Goal: Task Accomplishment & Management: Complete application form

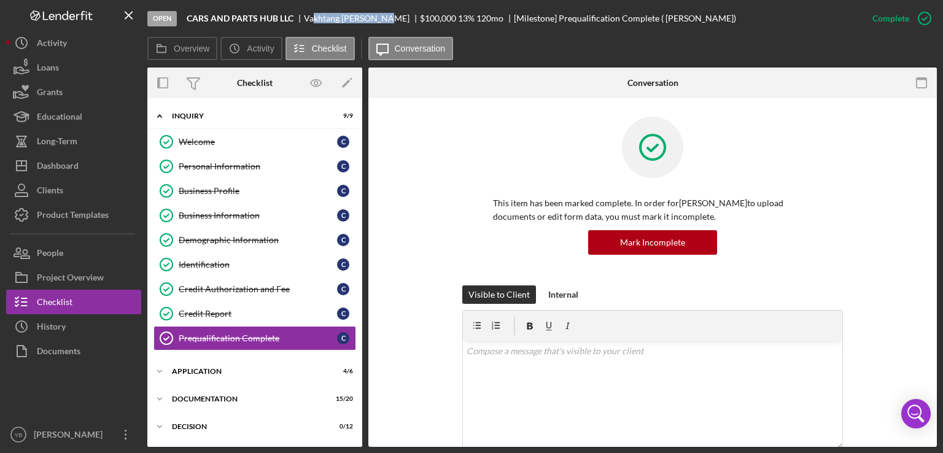
scroll to position [64, 0]
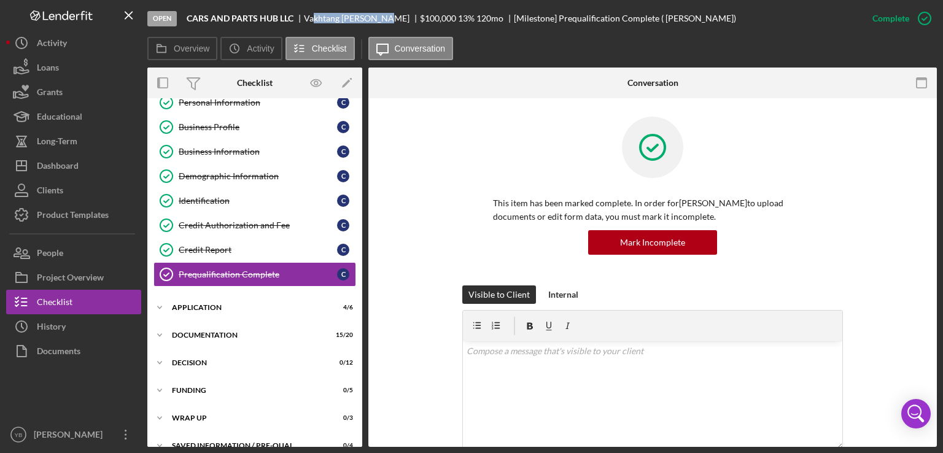
click at [336, 15] on div "[PERSON_NAME]" at bounding box center [362, 19] width 116 height 10
click at [281, 12] on div "Open CARS AND PARTS HUB LLC [PERSON_NAME] $100,000 $100,000 13 % 120 mo [Milest…" at bounding box center [503, 18] width 713 height 37
drag, startPoint x: 304, startPoint y: 18, endPoint x: 376, endPoint y: 20, distance: 71.9
click at [376, 20] on div "[PERSON_NAME]" at bounding box center [362, 19] width 116 height 10
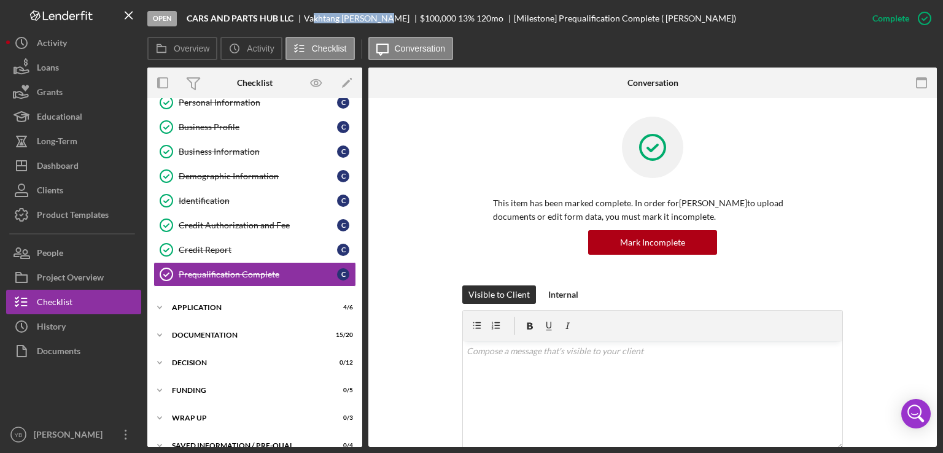
copy div "[PERSON_NAME]"
drag, startPoint x: 365, startPoint y: 229, endPoint x: 363, endPoint y: 347, distance: 117.9
click at [363, 347] on div "Overview Internal Workflow Stage Open Icon/Dropdown Arrow Archive (can unarchiv…" at bounding box center [541, 257] width 789 height 379
drag, startPoint x: 363, startPoint y: 347, endPoint x: 363, endPoint y: 409, distance: 62.0
click at [363, 409] on div "Overview Internal Workflow Stage Open Icon/Dropdown Arrow Archive (can unarchiv…" at bounding box center [541, 257] width 789 height 379
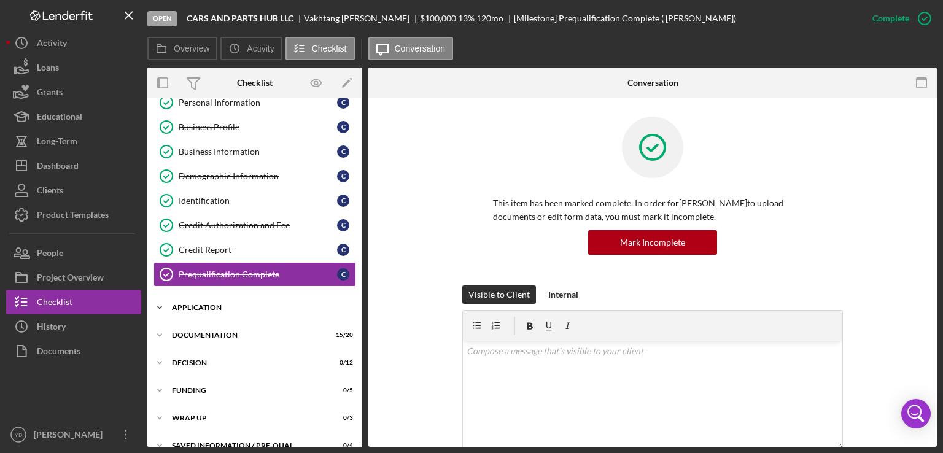
click at [214, 305] on div "Application" at bounding box center [259, 307] width 175 height 7
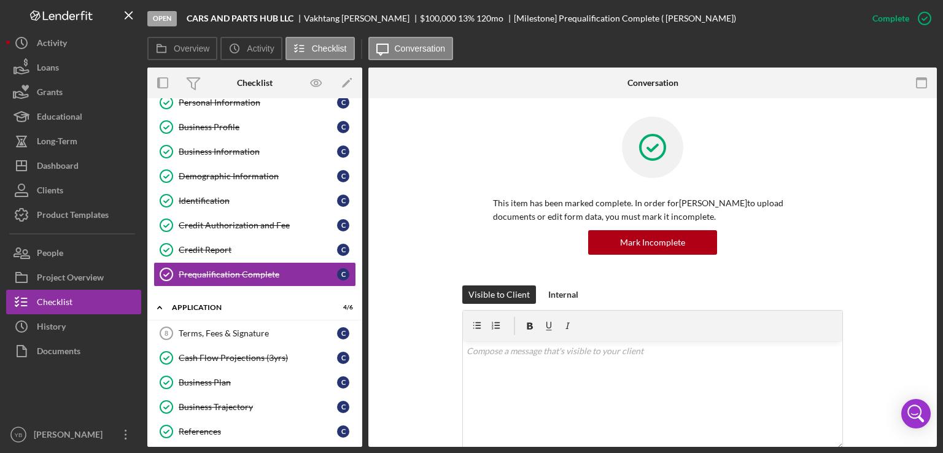
scroll to position [0, 0]
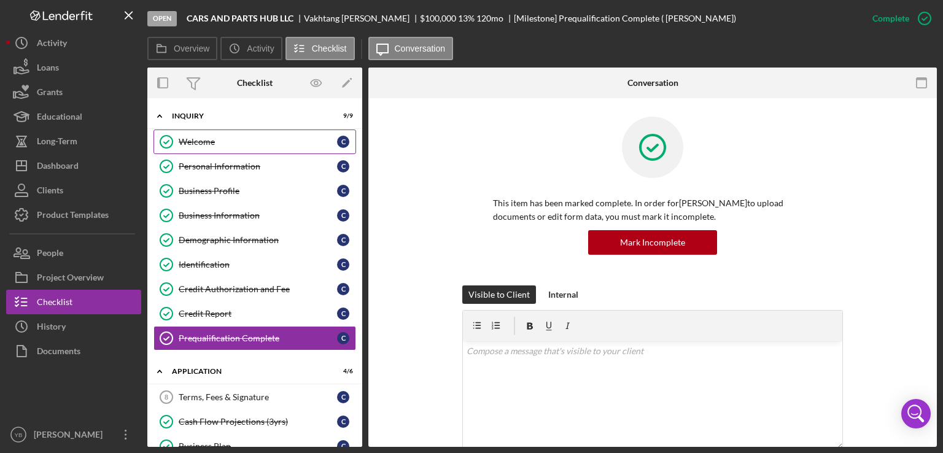
click at [216, 148] on link "Welcome Welcome C" at bounding box center [254, 142] width 203 height 25
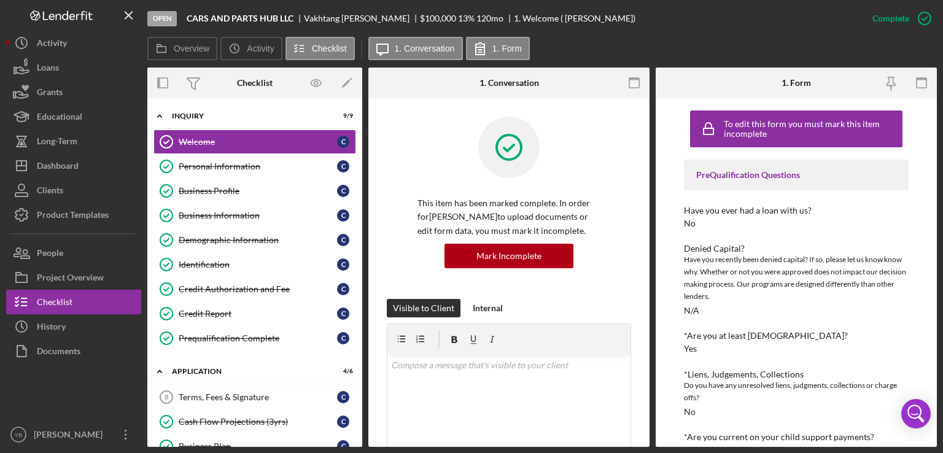
drag, startPoint x: 649, startPoint y: 256, endPoint x: 648, endPoint y: 263, distance: 6.9
click at [648, 263] on div "Overview Internal Workflow Stage Open Icon/Dropdown Arrow Archive (can unarchiv…" at bounding box center [541, 257] width 789 height 379
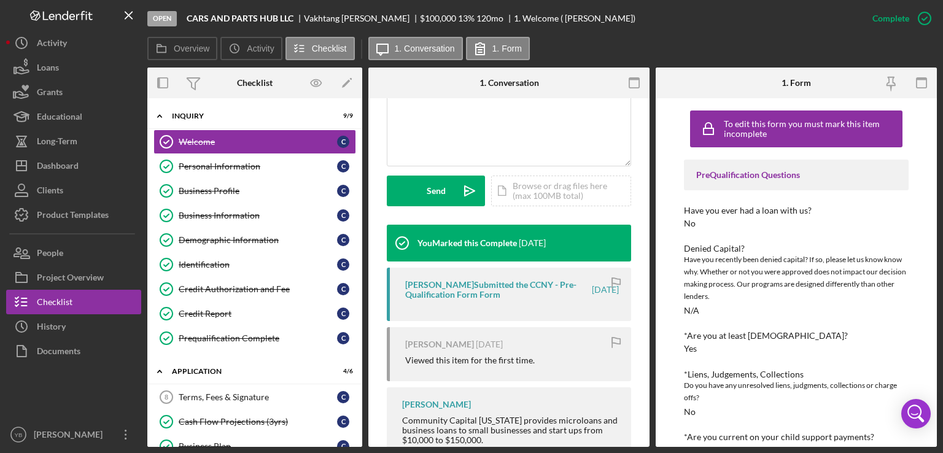
scroll to position [292, 0]
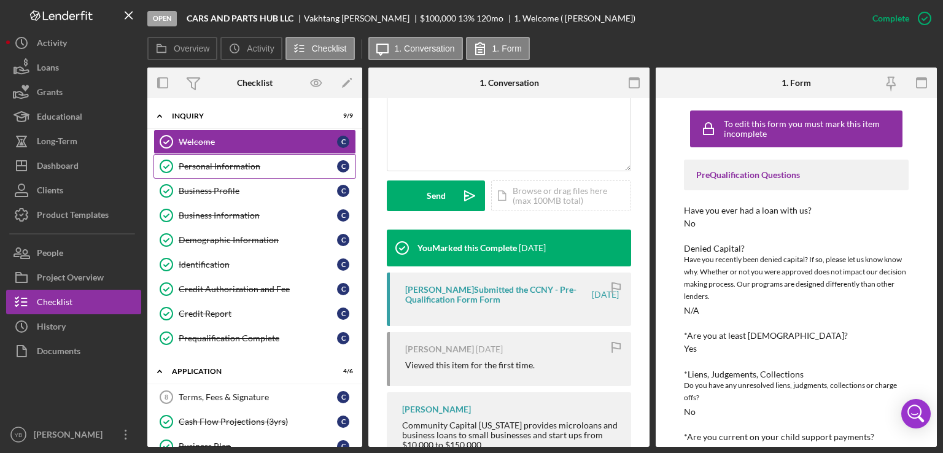
click at [215, 168] on div "Personal Information" at bounding box center [258, 166] width 158 height 10
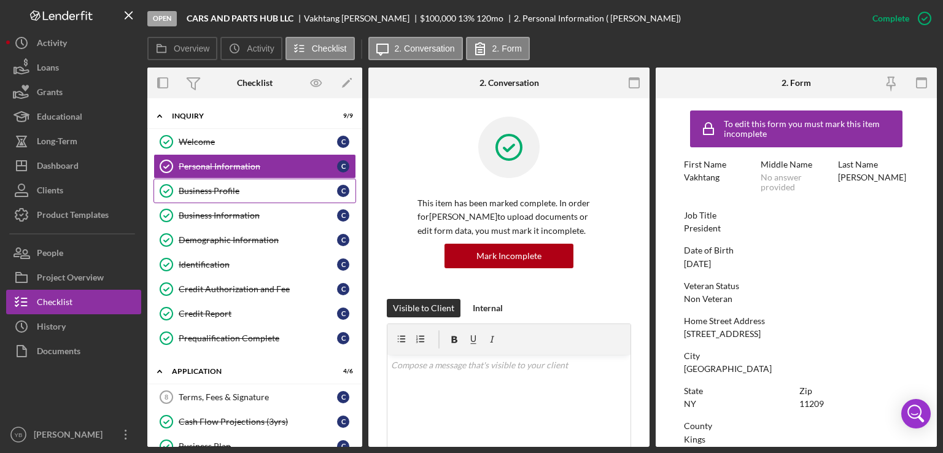
click at [242, 192] on div "Business Profile" at bounding box center [258, 191] width 158 height 10
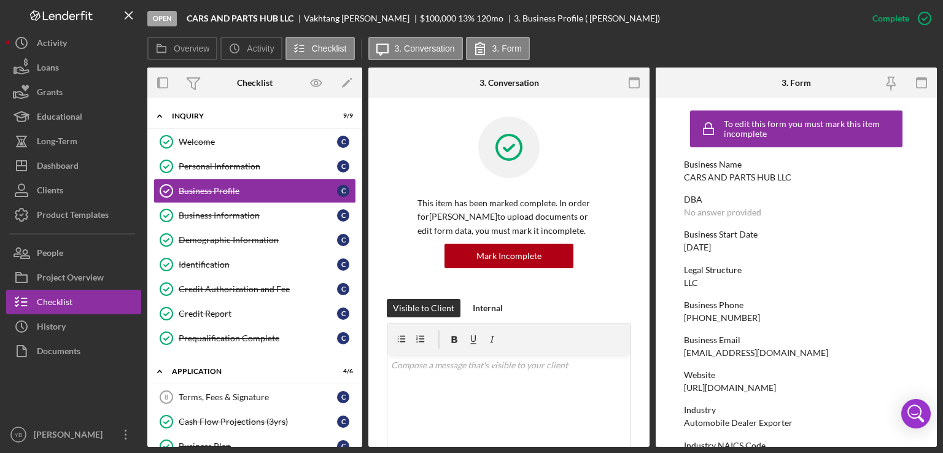
drag, startPoint x: 645, startPoint y: 231, endPoint x: 638, endPoint y: 290, distance: 59.3
drag, startPoint x: 651, startPoint y: 234, endPoint x: 653, endPoint y: 266, distance: 31.4
click at [653, 266] on div "Overview Internal Workflow Stage Open Icon/Dropdown Arrow Archive (can unarchiv…" at bounding box center [541, 257] width 789 height 379
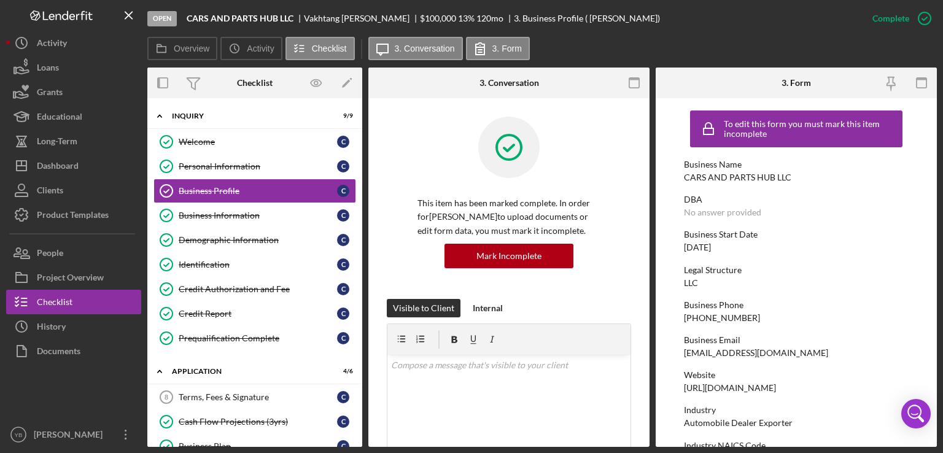
drag, startPoint x: 645, startPoint y: 231, endPoint x: 651, endPoint y: 265, distance: 34.2
click at [651, 265] on div "Overview Internal Workflow Stage Open Icon/Dropdown Arrow Archive (can unarchiv…" at bounding box center [541, 257] width 789 height 379
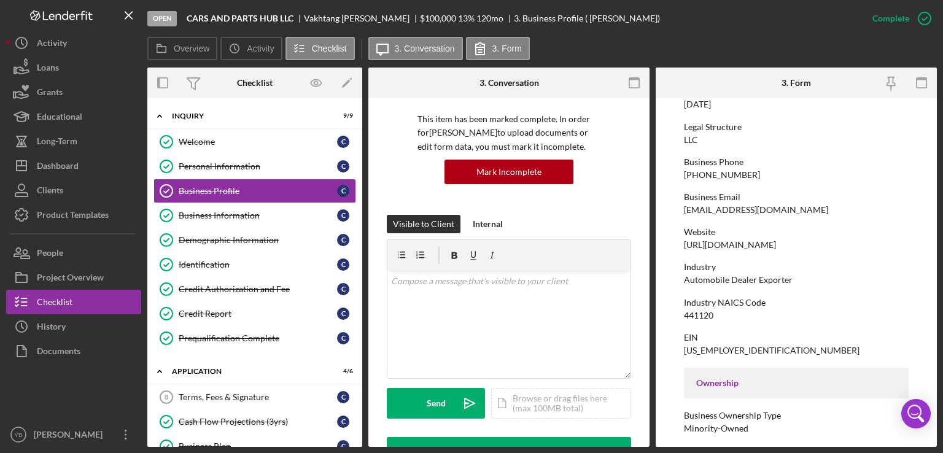
scroll to position [146, 0]
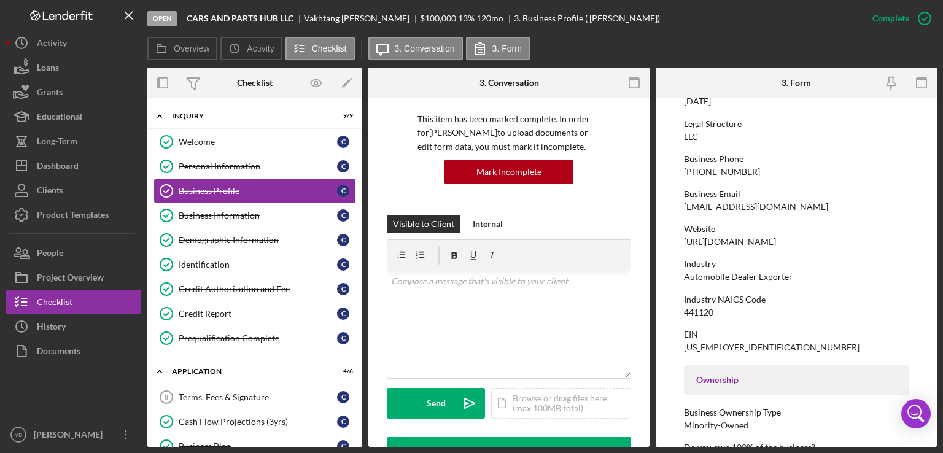
click at [703, 274] on div "Automobile Dealer Exporter" at bounding box center [738, 277] width 109 height 10
copy div "Automobile Dealer Exporter"
drag, startPoint x: 683, startPoint y: 313, endPoint x: 733, endPoint y: 347, distance: 60.6
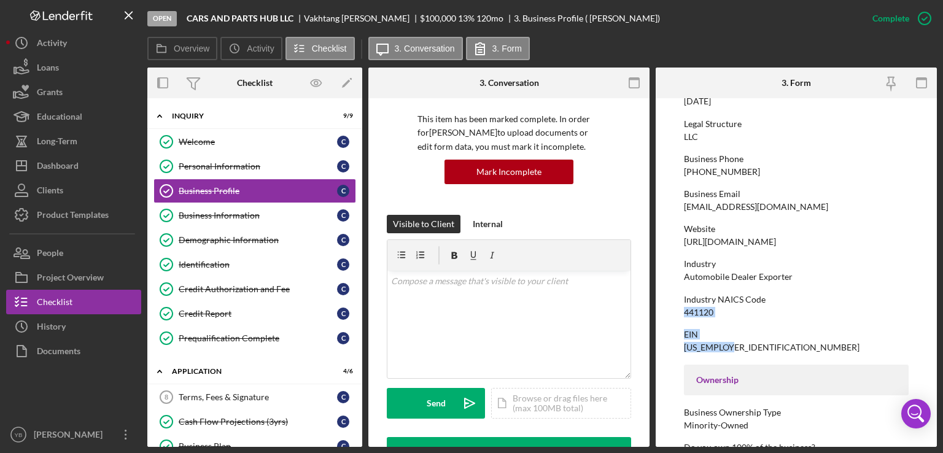
click at [733, 347] on div "To edit this form you must mark this item incomplete Business Name CARS AND PAR…" at bounding box center [796, 419] width 225 height 923
copy div "441120 EIN [US_EMPLOYER_IDENTIFICATION_NUMBER]"
click at [727, 337] on div "EIN" at bounding box center [796, 335] width 225 height 10
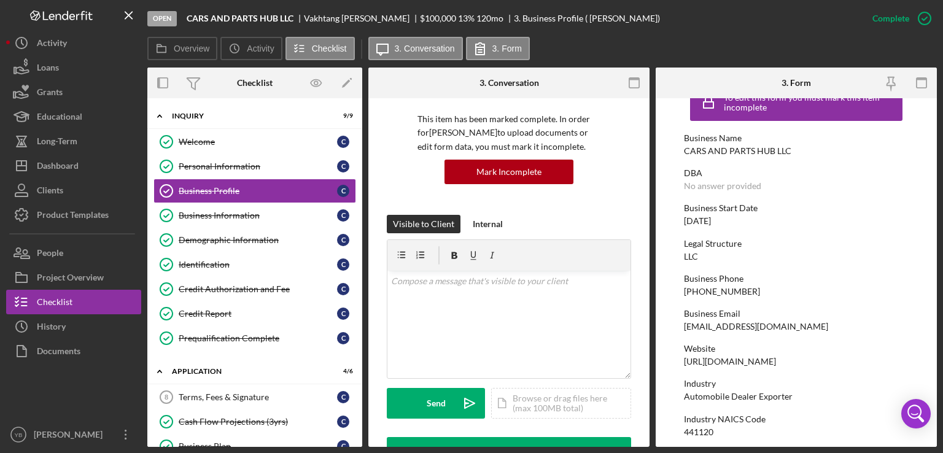
scroll to position [15, 0]
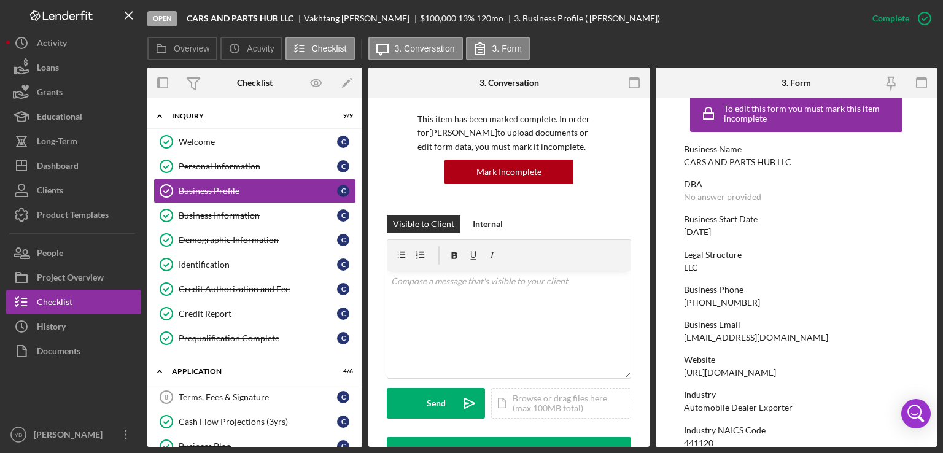
drag, startPoint x: 684, startPoint y: 230, endPoint x: 741, endPoint y: 229, distance: 56.5
click at [741, 229] on div "Business Start Date [DATE]" at bounding box center [796, 225] width 225 height 23
copy div "[DATE]"
drag, startPoint x: 941, startPoint y: 197, endPoint x: 926, endPoint y: 223, distance: 30.5
click at [926, 223] on div "Open CARS AND PARTS HUB LLC [PERSON_NAME] $100,000 $100,000 13 % 120 mo 3. Busi…" at bounding box center [471, 226] width 943 height 453
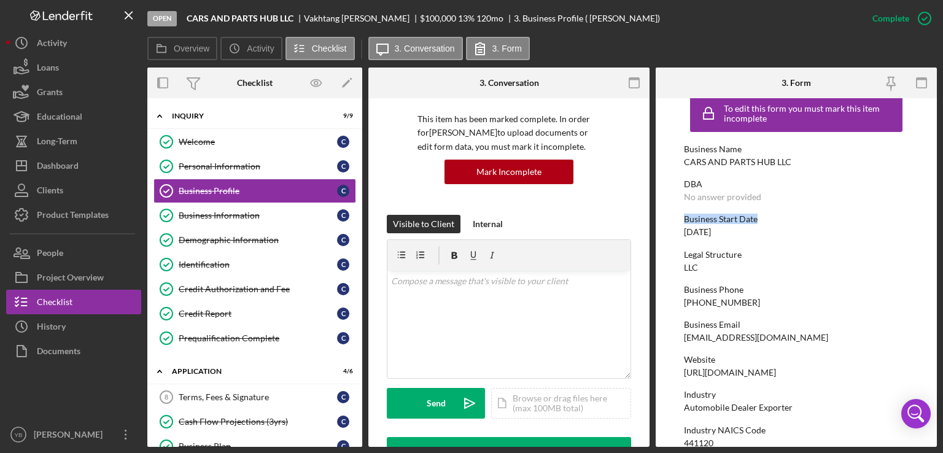
click at [926, 223] on form "To edit this form you must mark this item incomplete Business Name CARS AND PAR…" at bounding box center [796, 272] width 281 height 349
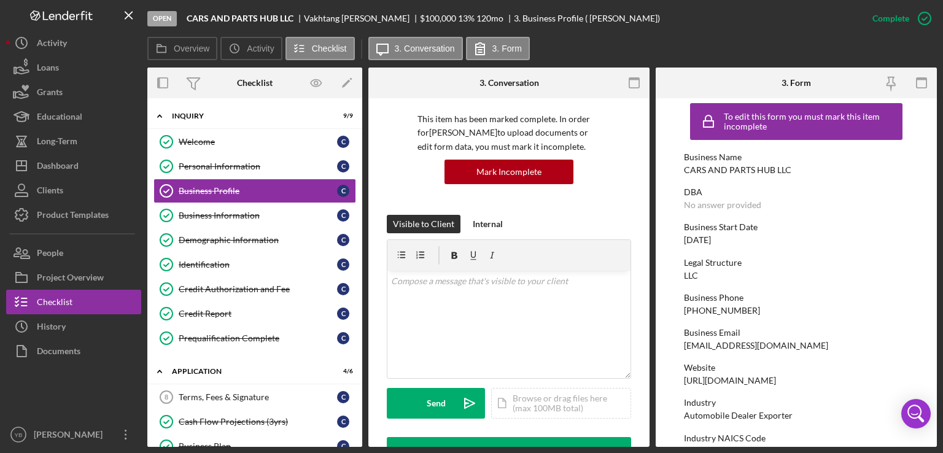
scroll to position [0, 0]
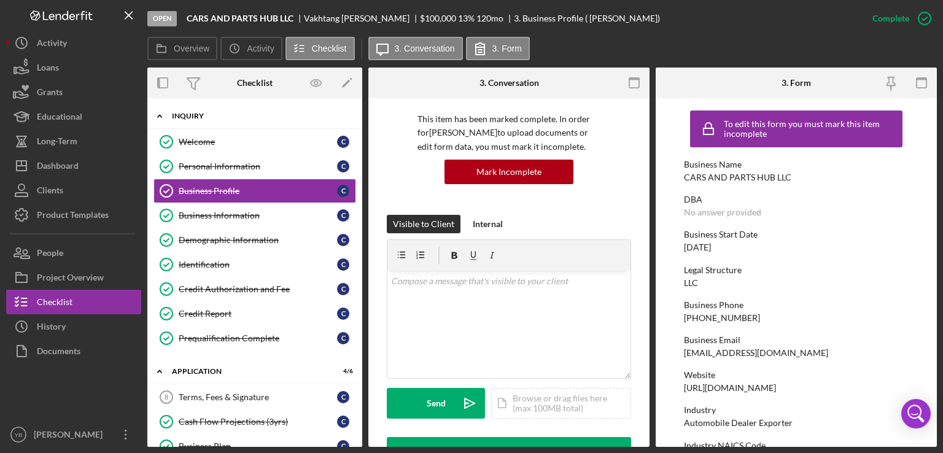
click at [195, 112] on div "Inquiry" at bounding box center [259, 115] width 175 height 7
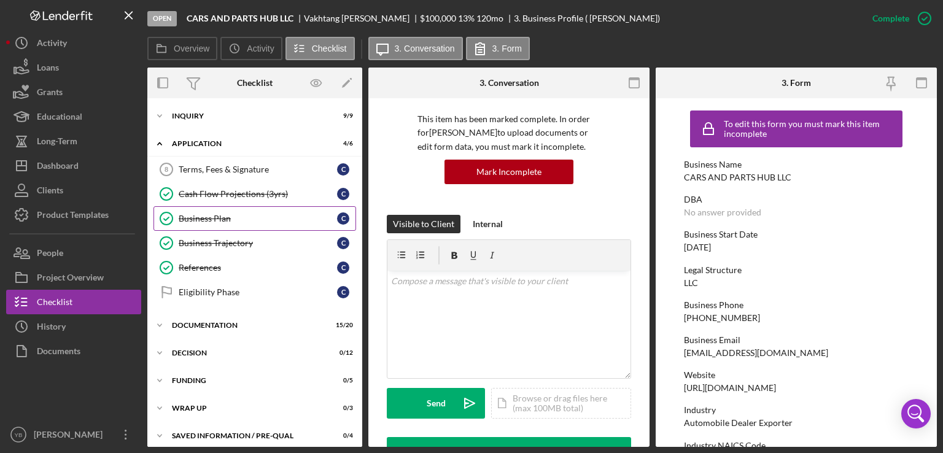
click at [199, 217] on div "Business Plan" at bounding box center [258, 219] width 158 height 10
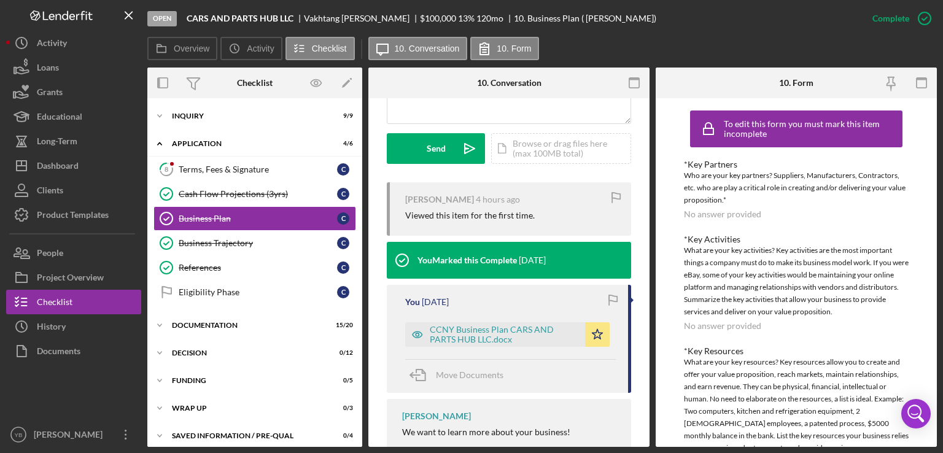
scroll to position [340, 0]
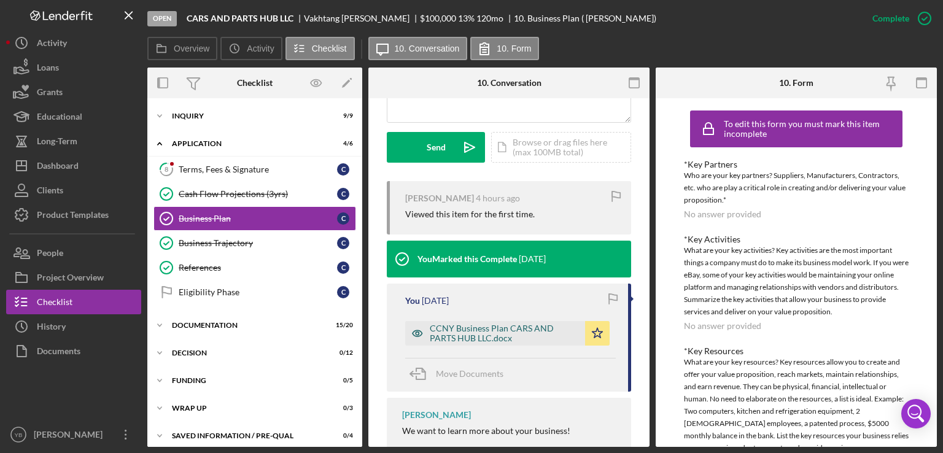
click at [523, 327] on div "CCNY Business Plan CARS AND PARTS HUB LLC.docx" at bounding box center [504, 333] width 149 height 20
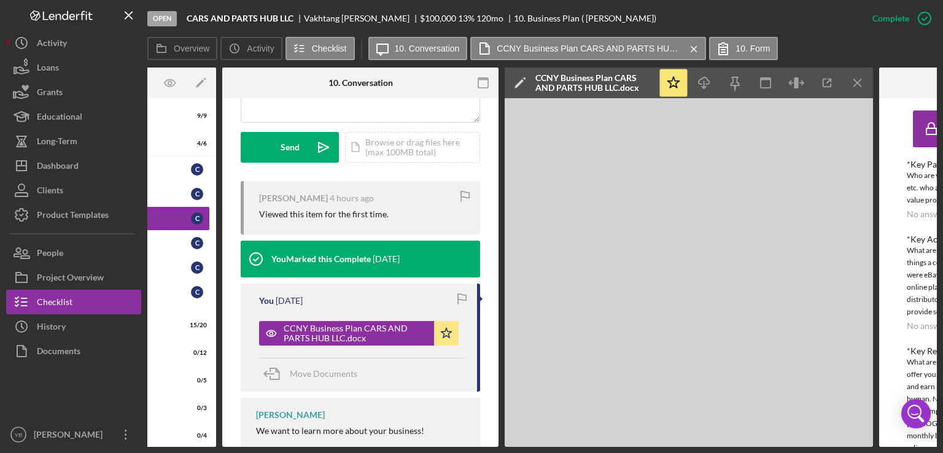
scroll to position [0, 149]
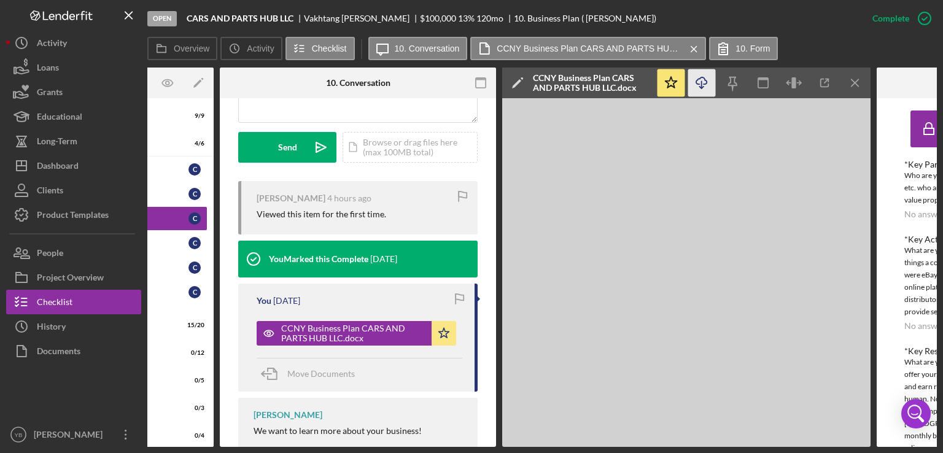
click at [701, 80] on icon "Icon/Download" at bounding box center [702, 83] width 28 height 28
click at [671, 91] on icon "Icon/Star" at bounding box center [671, 83] width 28 height 28
click at [373, 150] on div "Icon/Document Browse or drag files here (max 100MB total) Tap to choose files o…" at bounding box center [410, 147] width 135 height 31
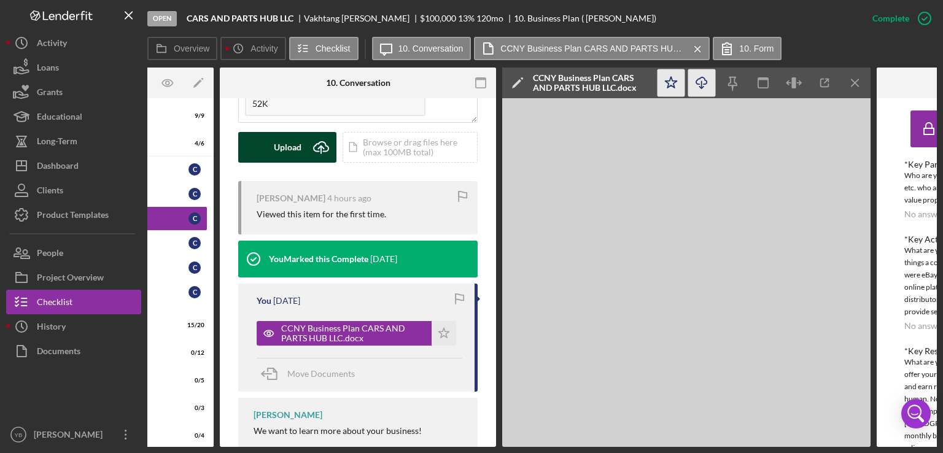
click at [300, 150] on button "Upload Icon/Upload" at bounding box center [287, 147] width 98 height 31
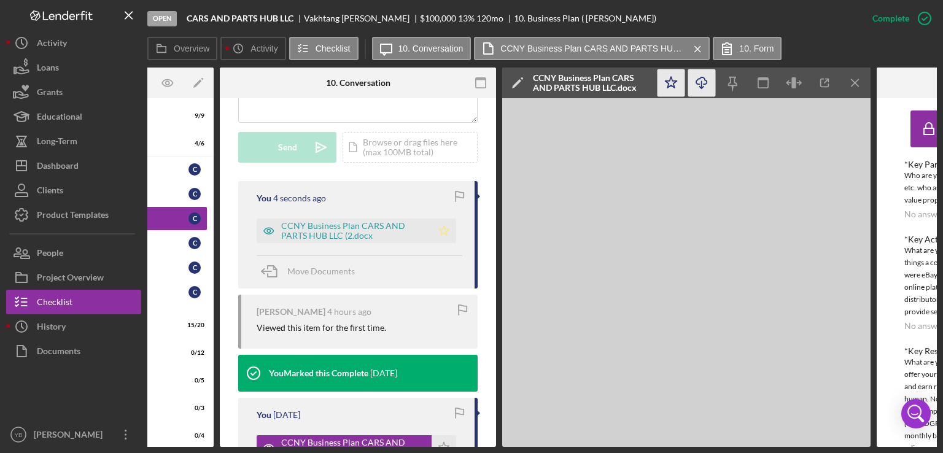
click at [444, 231] on icon "Icon/Star" at bounding box center [444, 231] width 25 height 25
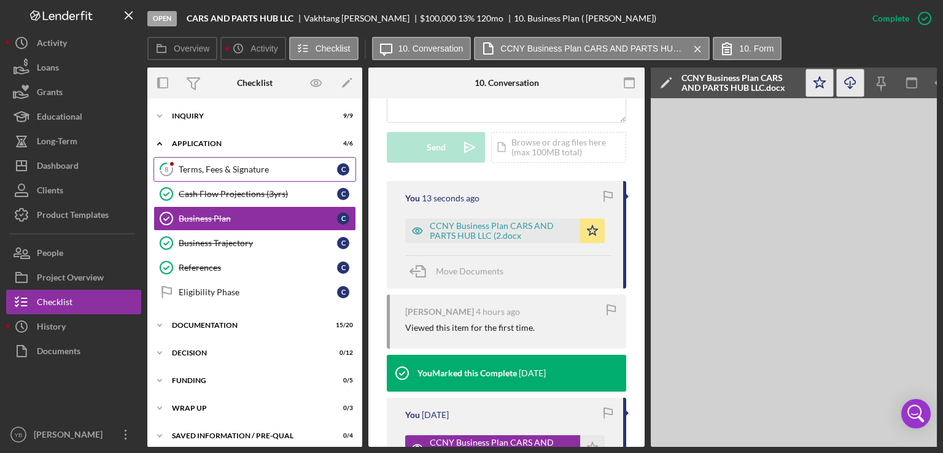
click at [204, 170] on div "Terms, Fees & Signature" at bounding box center [258, 170] width 158 height 10
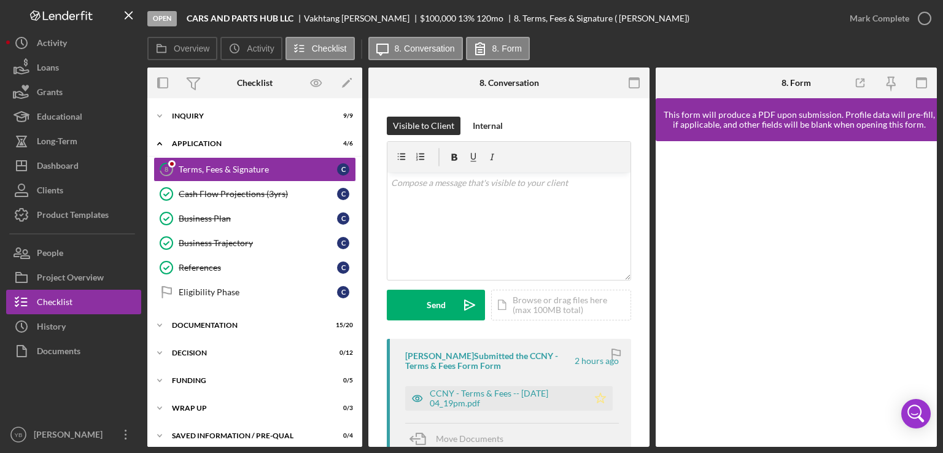
click at [604, 394] on icon "Icon/Star" at bounding box center [600, 398] width 25 height 25
click at [897, 24] on div "Mark Complete" at bounding box center [880, 18] width 60 height 25
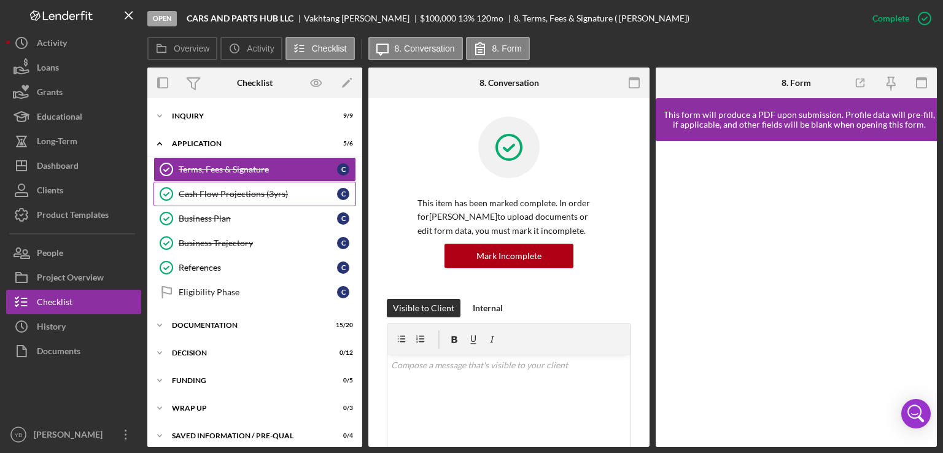
drag, startPoint x: 365, startPoint y: 181, endPoint x: 243, endPoint y: 195, distance: 122.4
click at [243, 195] on div "Overview Internal Workflow Stage Open Icon/Dropdown Arrow Archive (can unarchiv…" at bounding box center [541, 257] width 789 height 379
click at [243, 195] on div "Cash Flow Projections (3yrs)" at bounding box center [258, 194] width 158 height 10
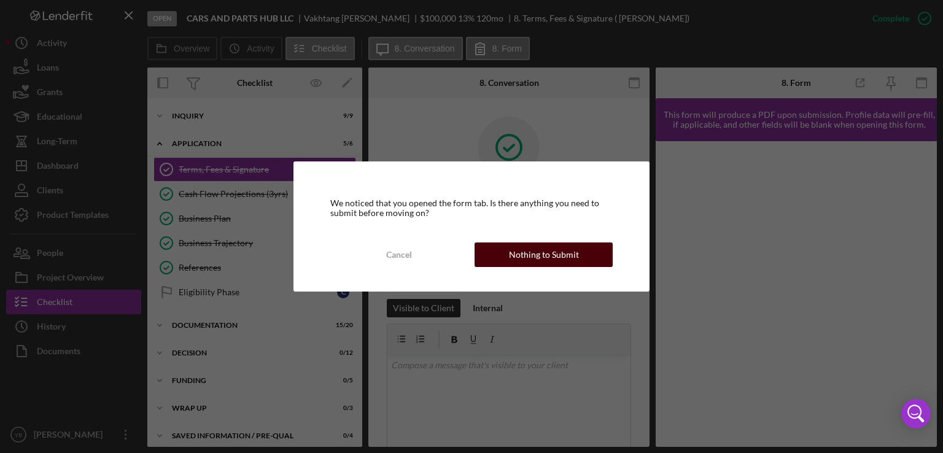
click at [548, 252] on div "Nothing to Submit" at bounding box center [544, 254] width 70 height 25
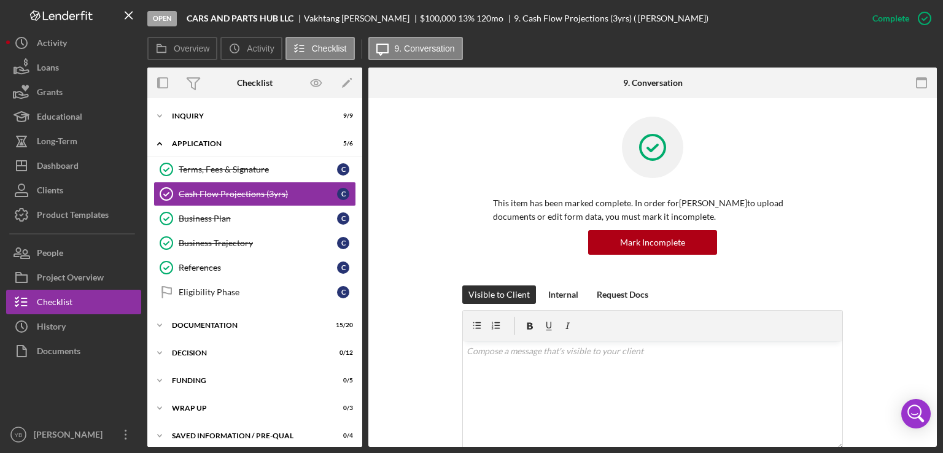
click at [880, 242] on div "This item has been marked complete. In order for [PERSON_NAME] to upload docume…" at bounding box center [653, 201] width 532 height 169
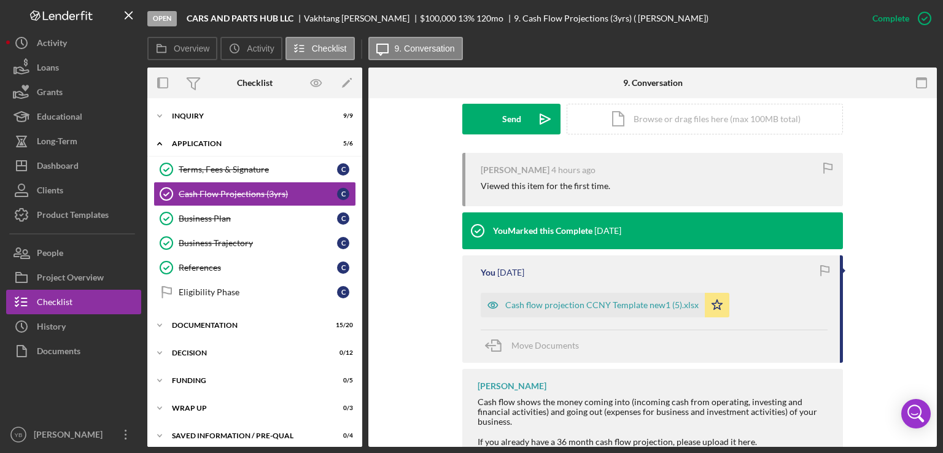
scroll to position [368, 0]
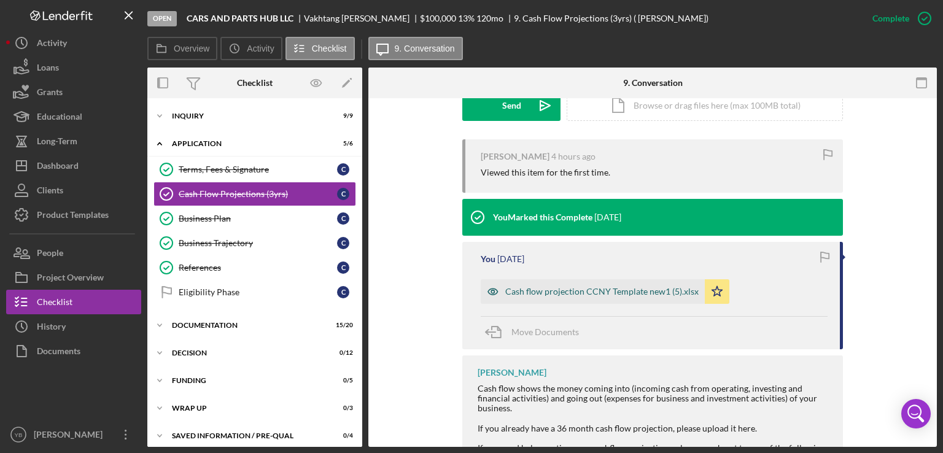
click at [601, 293] on div "Cash flow projection CCNY Template new1 (5).xlsx" at bounding box center [601, 292] width 193 height 10
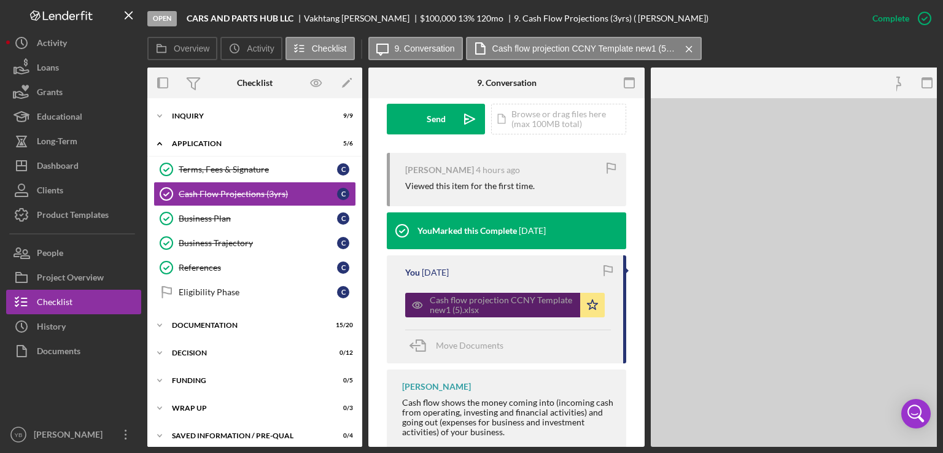
scroll to position [382, 0]
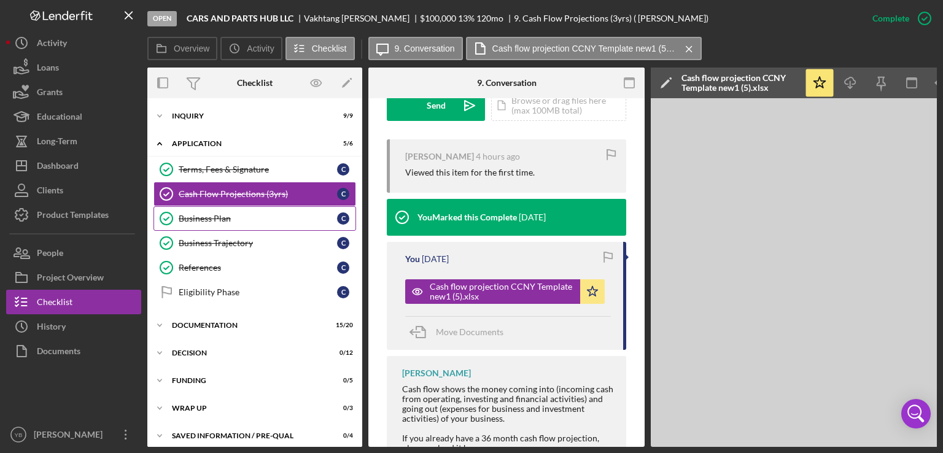
click at [194, 217] on div "Business Plan" at bounding box center [258, 219] width 158 height 10
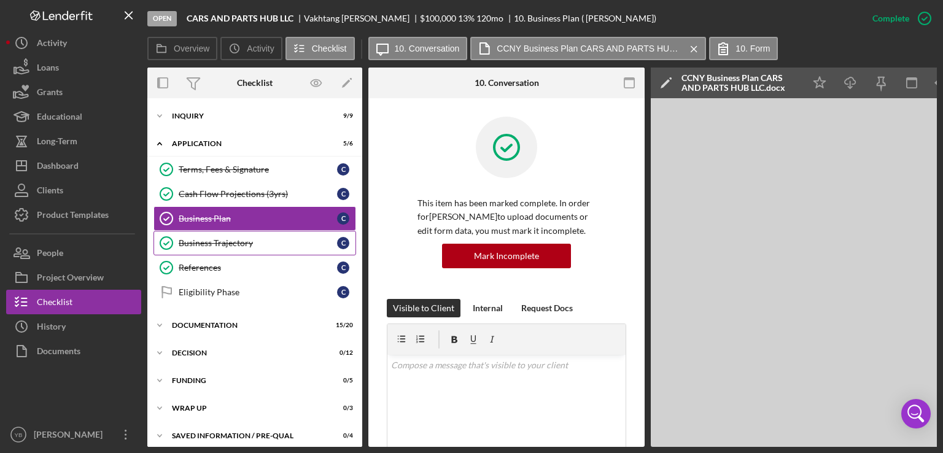
click at [205, 240] on div "Business Trajectory" at bounding box center [258, 243] width 158 height 10
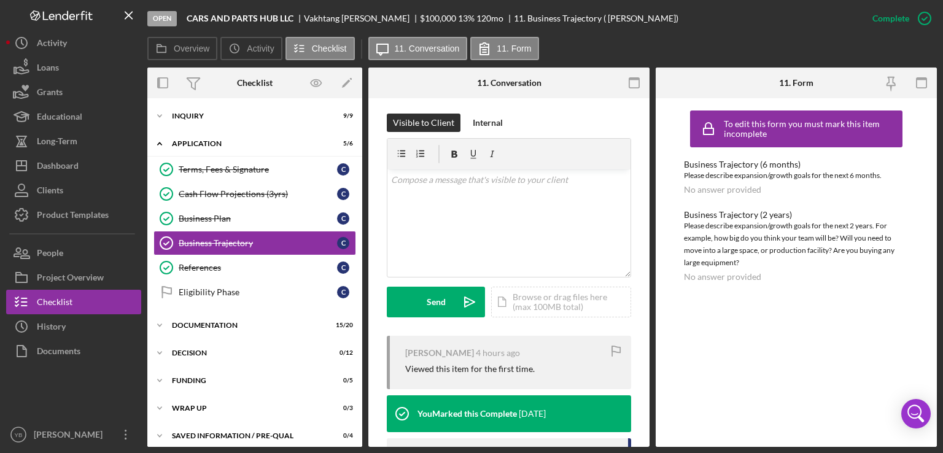
scroll to position [188, 0]
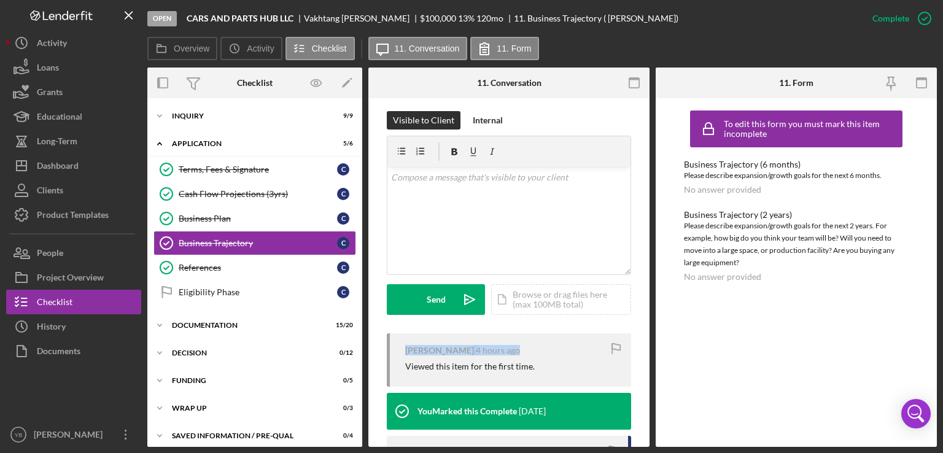
drag, startPoint x: 646, startPoint y: 312, endPoint x: 648, endPoint y: 335, distance: 22.8
click at [648, 335] on div "Business Trajectory Business Trajectory This item has been marked complete. In …" at bounding box center [508, 272] width 281 height 349
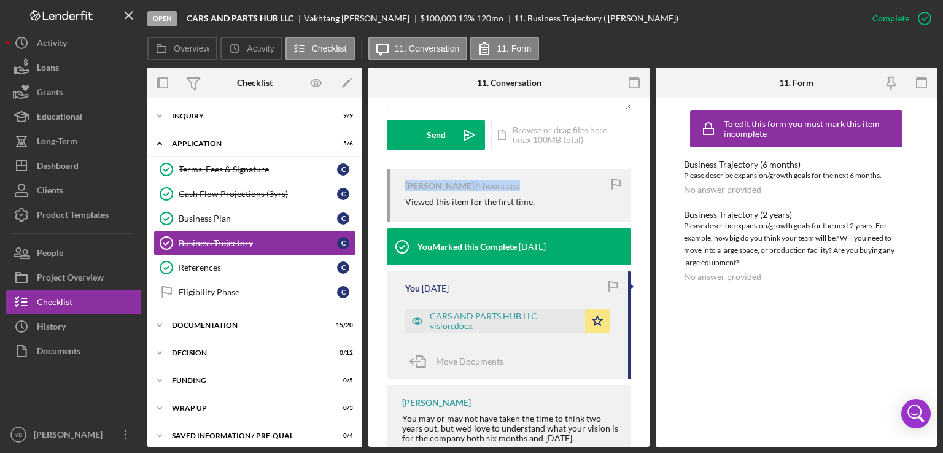
scroll to position [353, 0]
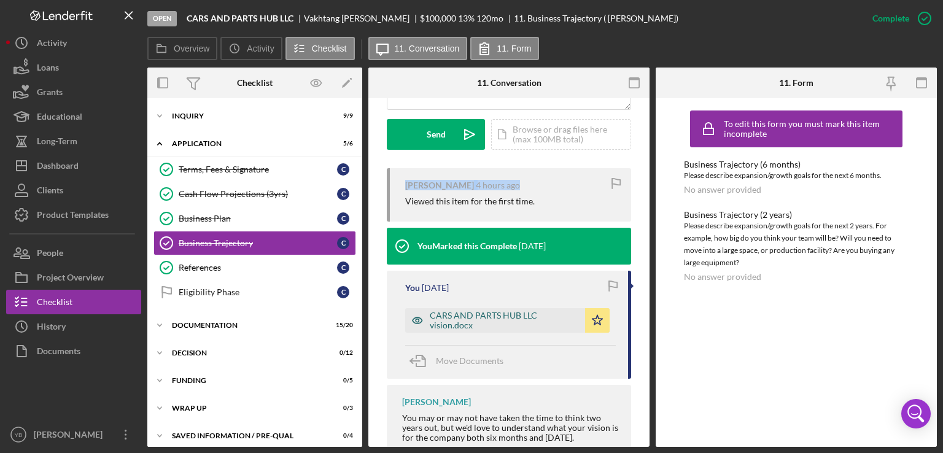
click at [458, 321] on div "CARS AND PARTS HUB LLC vision.docx" at bounding box center [504, 321] width 149 height 20
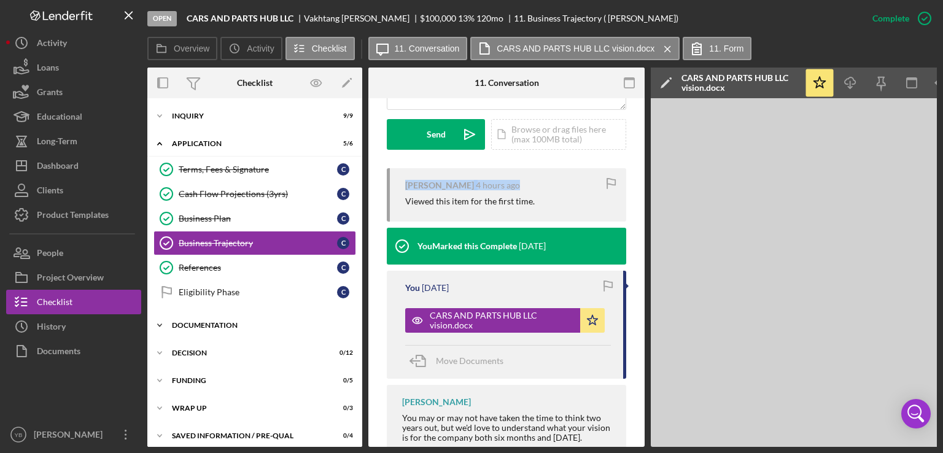
click at [199, 325] on div "Documentation" at bounding box center [259, 325] width 175 height 7
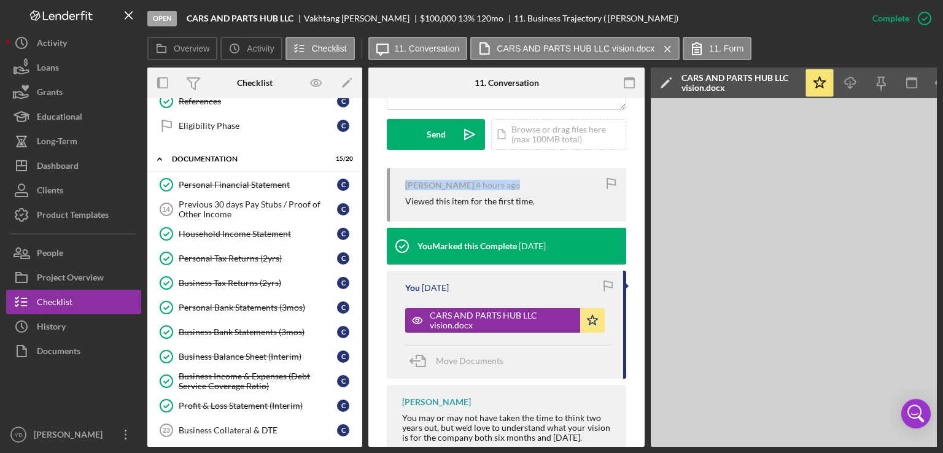
scroll to position [168, 0]
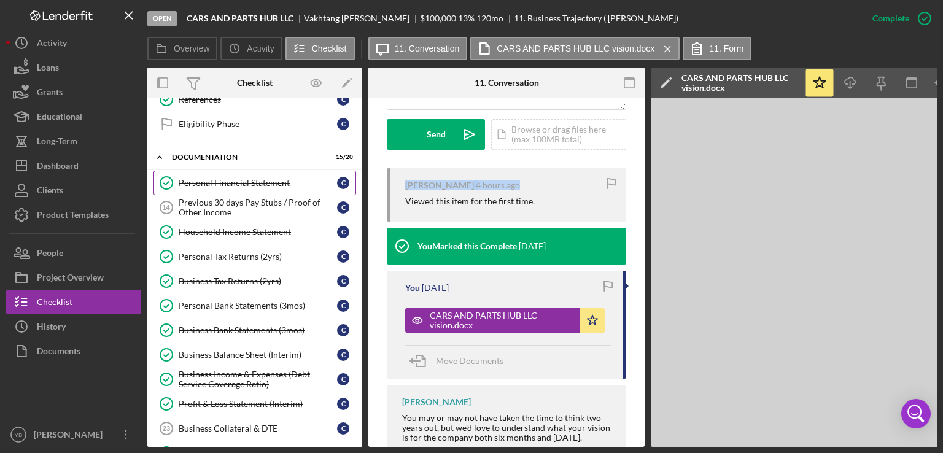
click at [220, 179] on div "Personal Financial Statement" at bounding box center [258, 183] width 158 height 10
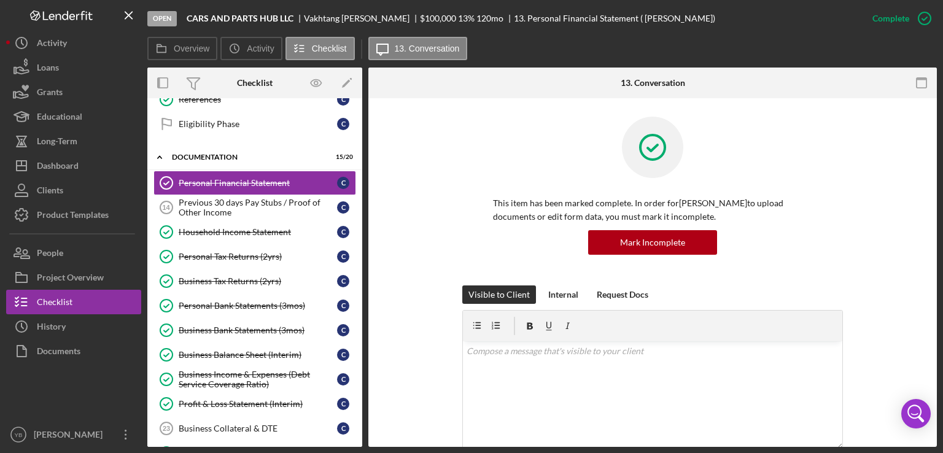
click at [852, 229] on div "This item has been marked complete. In order for [PERSON_NAME] to upload docume…" at bounding box center [653, 201] width 532 height 169
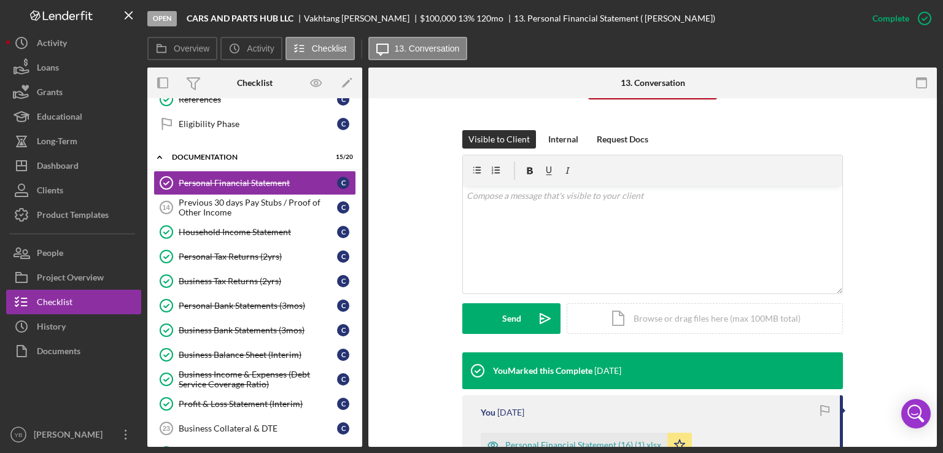
scroll to position [270, 0]
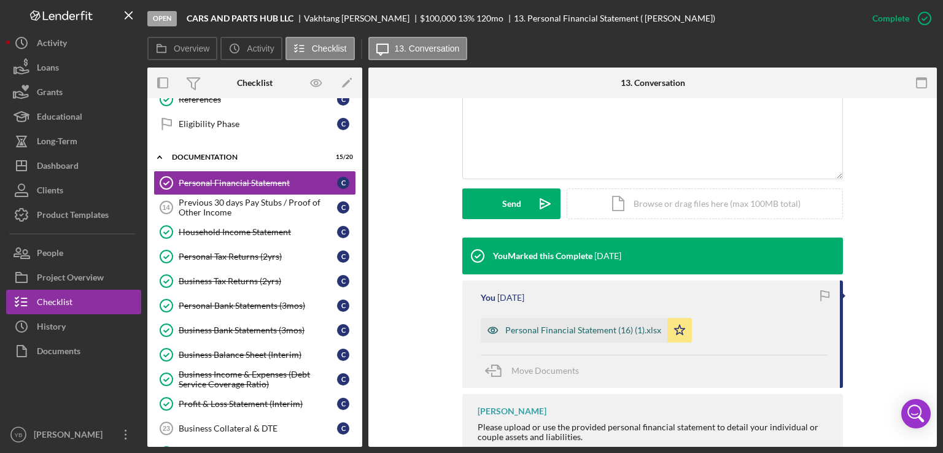
click at [617, 324] on div "Personal Financial Statement (16) (1).xlsx" at bounding box center [574, 330] width 187 height 25
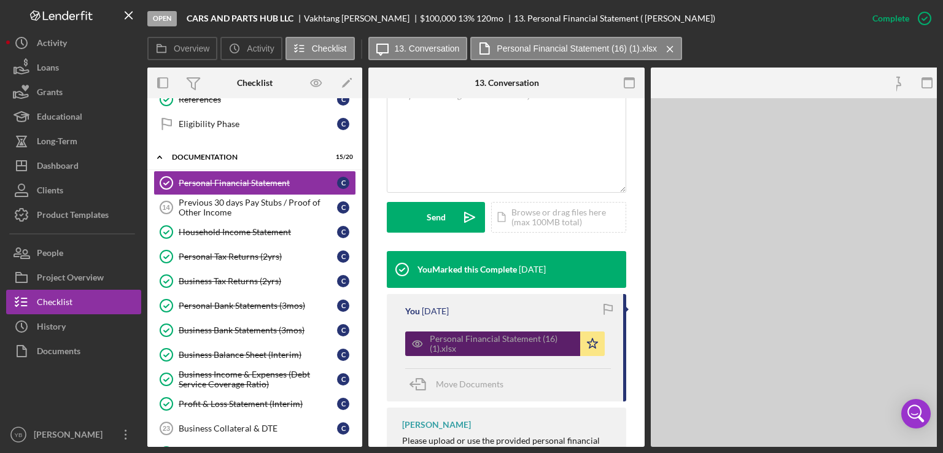
scroll to position [284, 0]
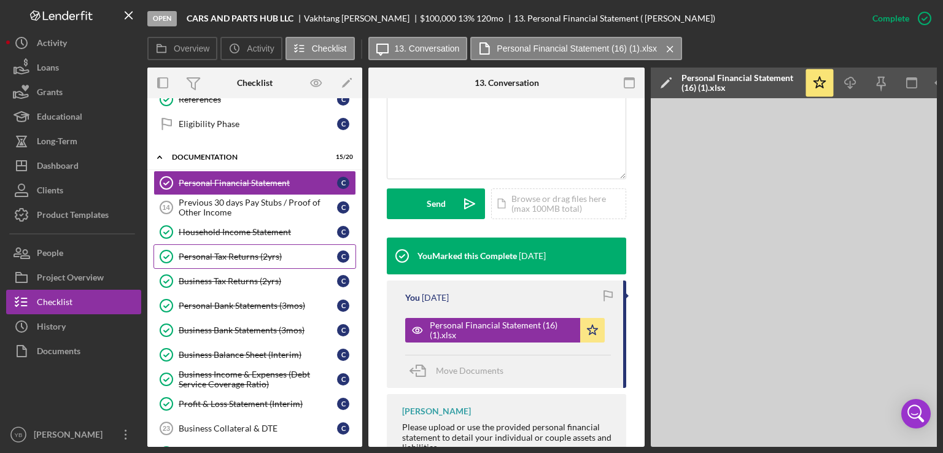
click at [221, 253] on div "Personal Tax Returns (2yrs)" at bounding box center [258, 257] width 158 height 10
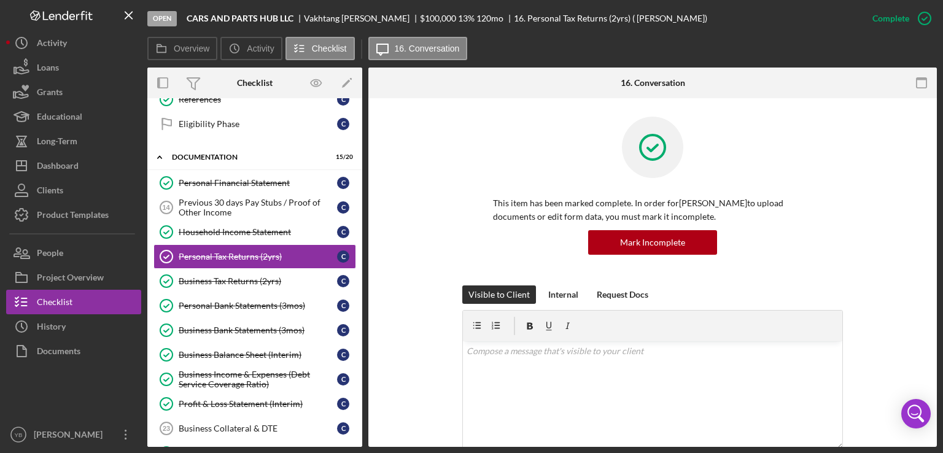
click at [845, 190] on div "This item has been marked complete. In order for [PERSON_NAME] to upload docume…" at bounding box center [653, 201] width 532 height 169
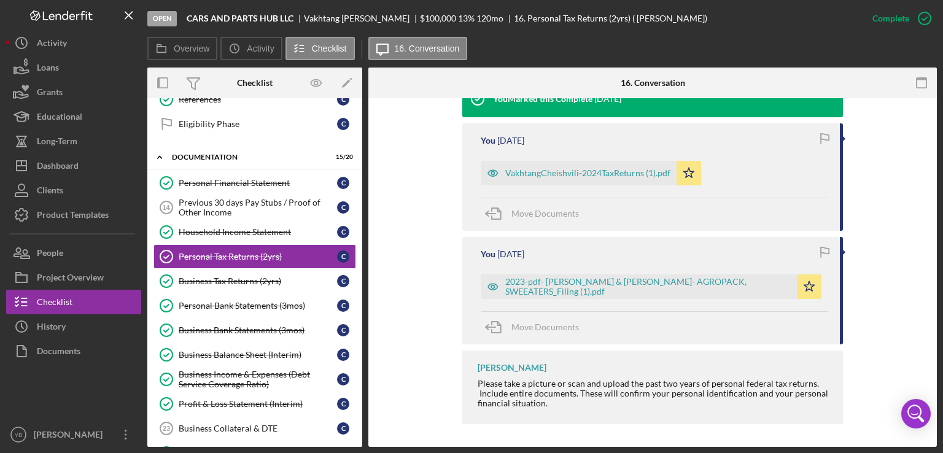
scroll to position [428, 0]
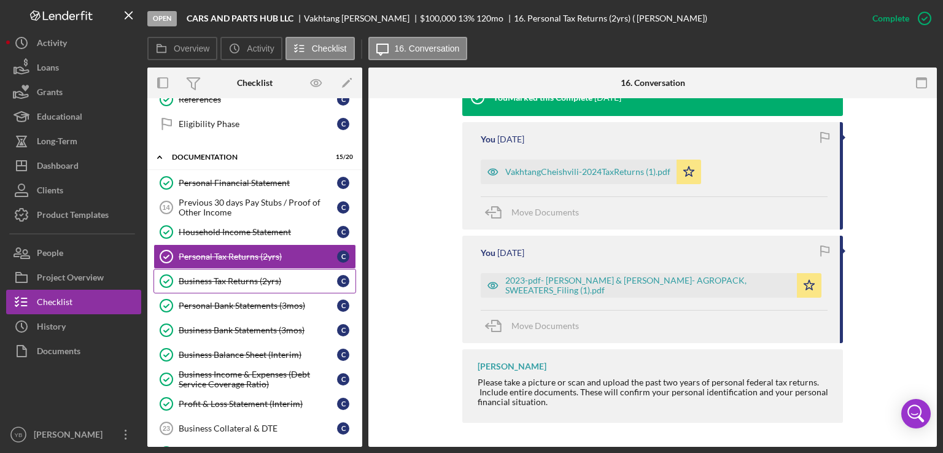
click at [220, 276] on div "Business Tax Returns (2yrs)" at bounding box center [258, 281] width 158 height 10
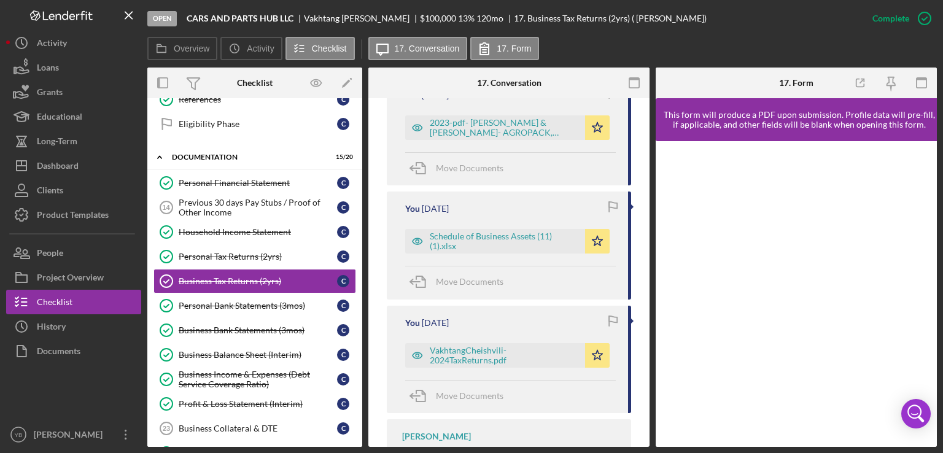
scroll to position [488, 0]
click at [491, 351] on div "VakhtangCheishvili-2024TaxReturns.pdf" at bounding box center [504, 354] width 149 height 20
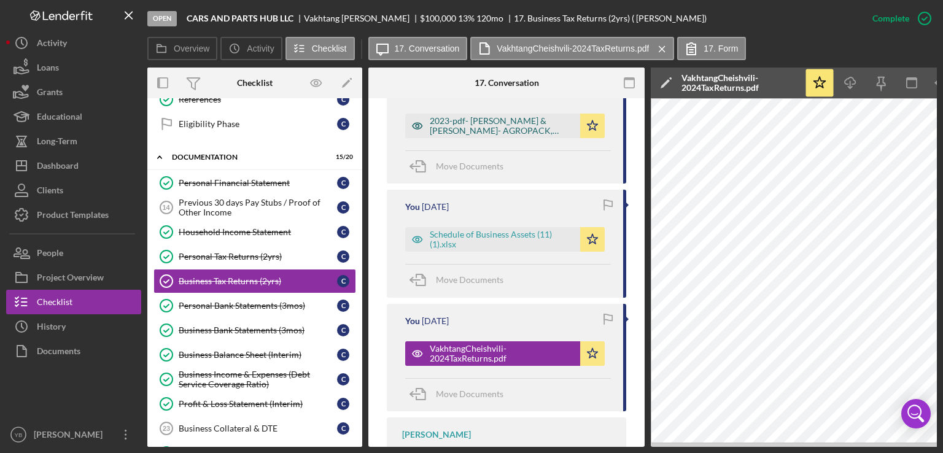
click at [466, 120] on div "2023-pdf- [PERSON_NAME] & [PERSON_NAME]- AGROPACK, SWEEATERS_Filing (1).pdf" at bounding box center [502, 126] width 144 height 20
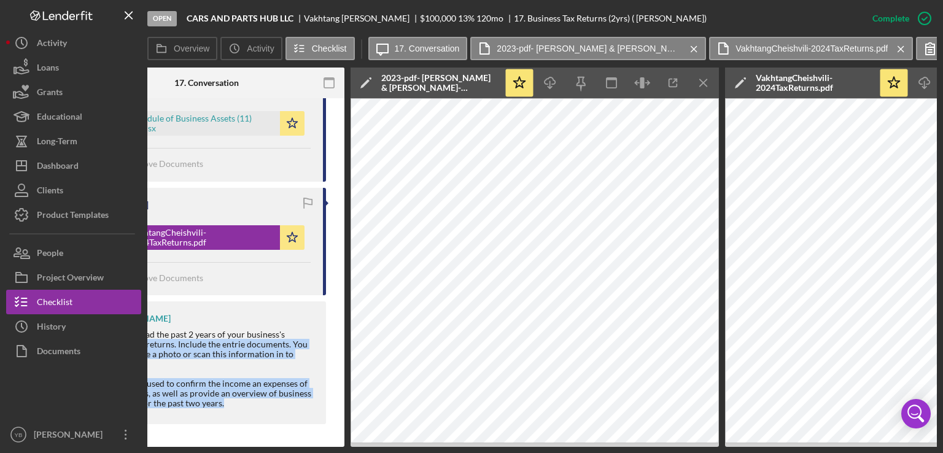
scroll to position [609, 0]
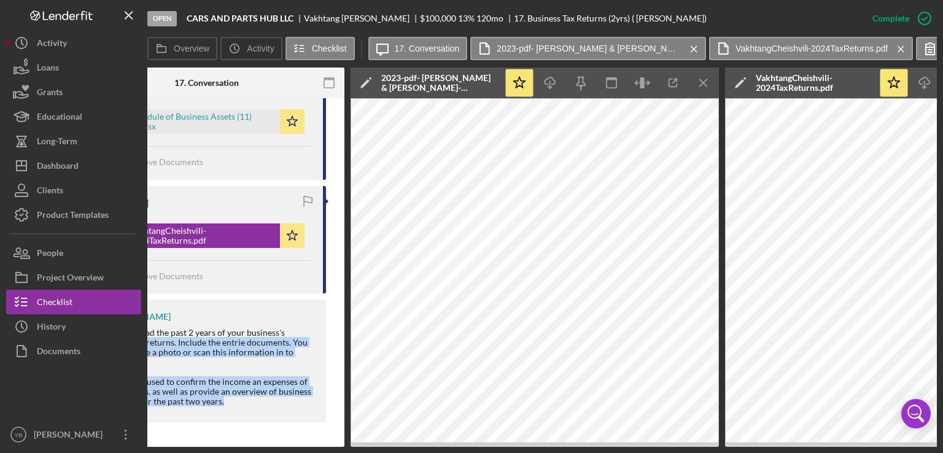
click at [301, 443] on div "Open CARS AND PARTS HUB LLC [PERSON_NAME] $100,000 $100,000 13 % 120 mo 17. Bus…" at bounding box center [471, 226] width 943 height 453
click at [285, 295] on div "You Marked this Complete [DATE] You [DATE] 2023-pdf- [PERSON_NAME] & [PERSON_NA…" at bounding box center [206, 171] width 239 height 513
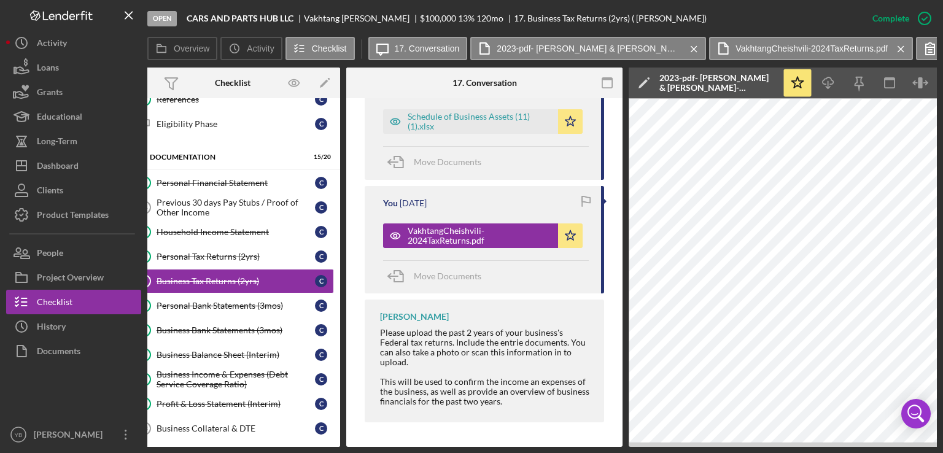
scroll to position [0, 2]
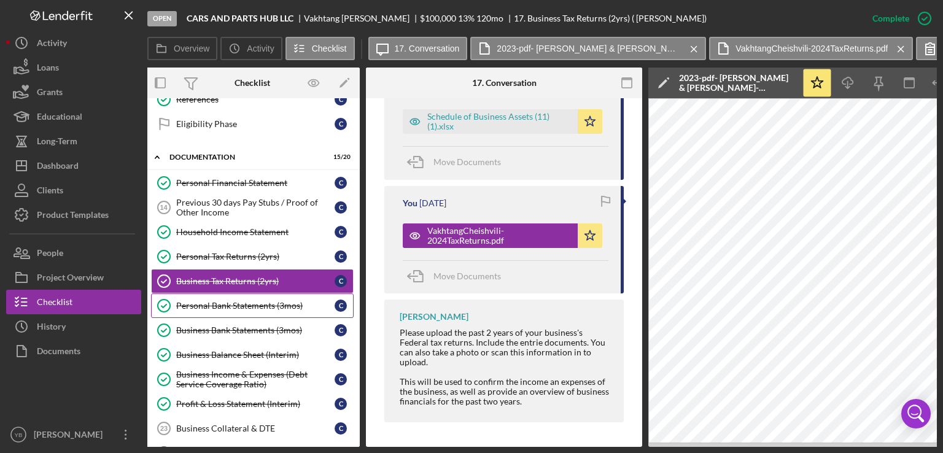
click at [244, 302] on div "Personal Bank Statements (3mos)" at bounding box center [255, 306] width 158 height 10
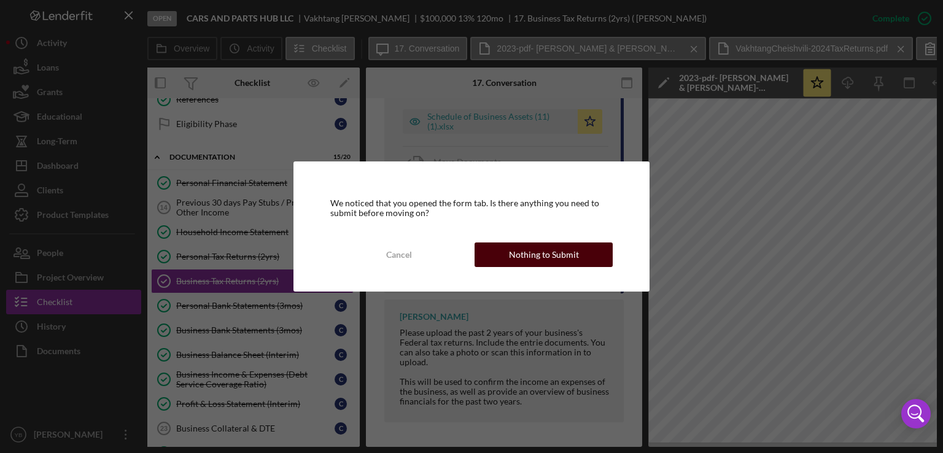
click at [511, 258] on div "Nothing to Submit" at bounding box center [544, 254] width 70 height 25
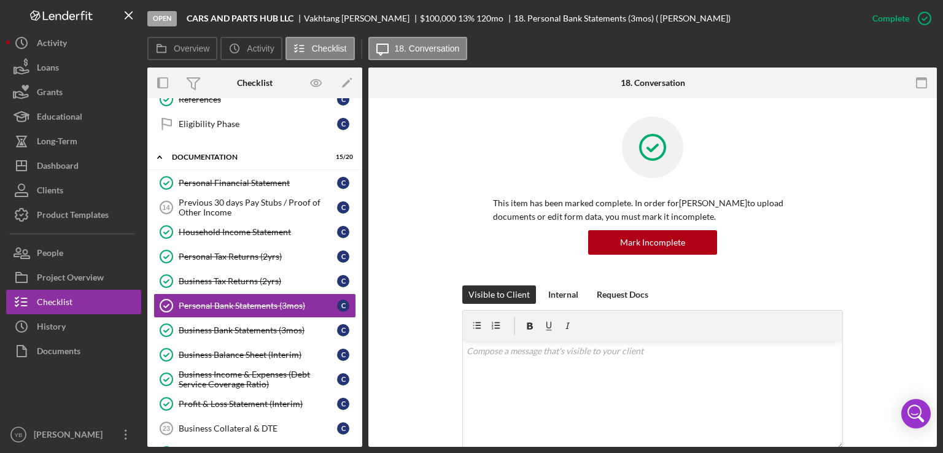
click at [928, 97] on div at bounding box center [921, 83] width 31 height 31
click at [862, 153] on div "This item has been marked complete. In order for [PERSON_NAME] to upload docume…" at bounding box center [653, 201] width 532 height 169
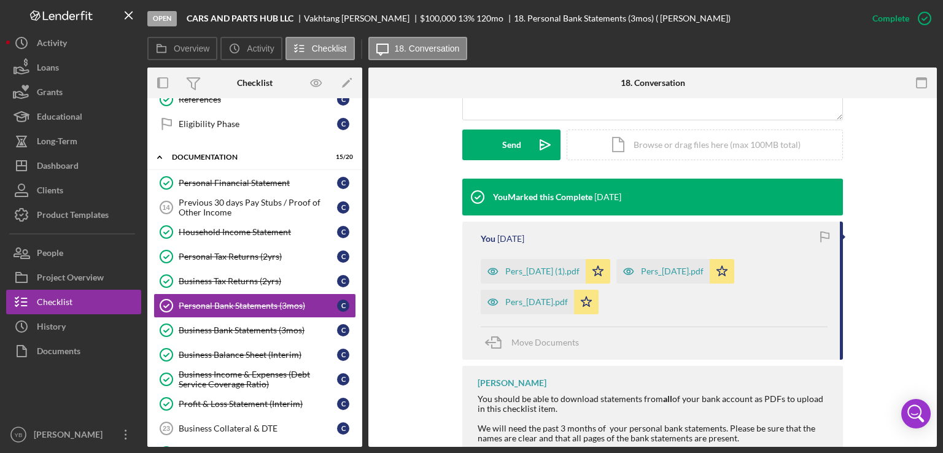
scroll to position [368, 0]
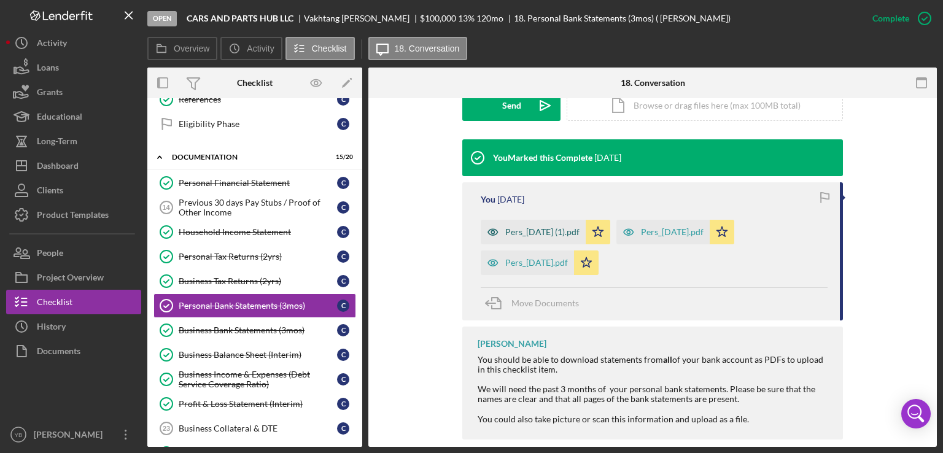
click at [540, 232] on div "Pers_[DATE] (1).pdf" at bounding box center [542, 232] width 74 height 10
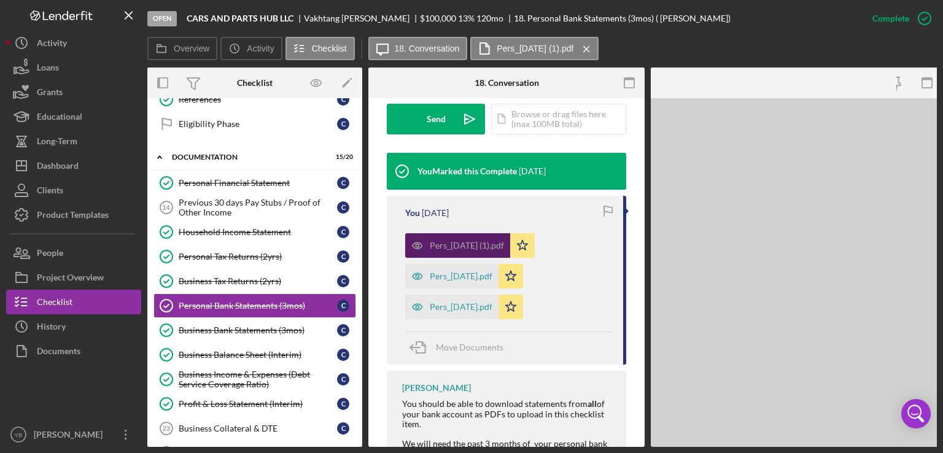
scroll to position [382, 0]
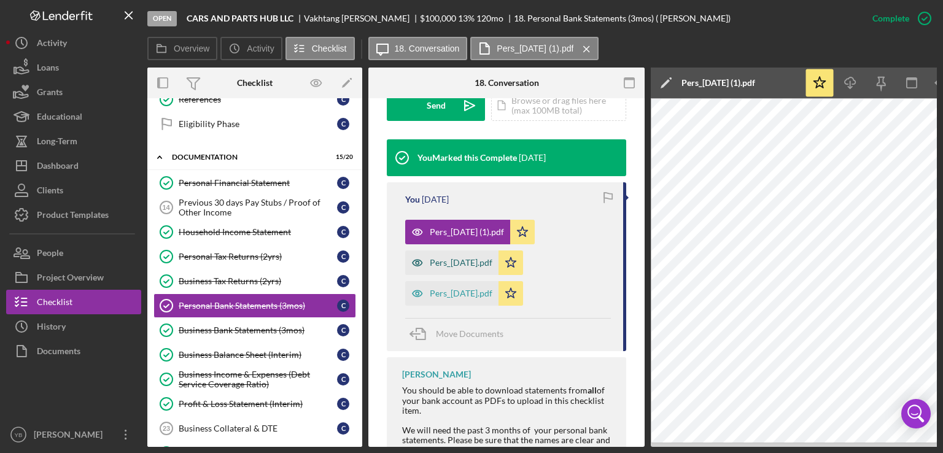
click at [481, 265] on div "Pers_[DATE].pdf" at bounding box center [461, 263] width 63 height 10
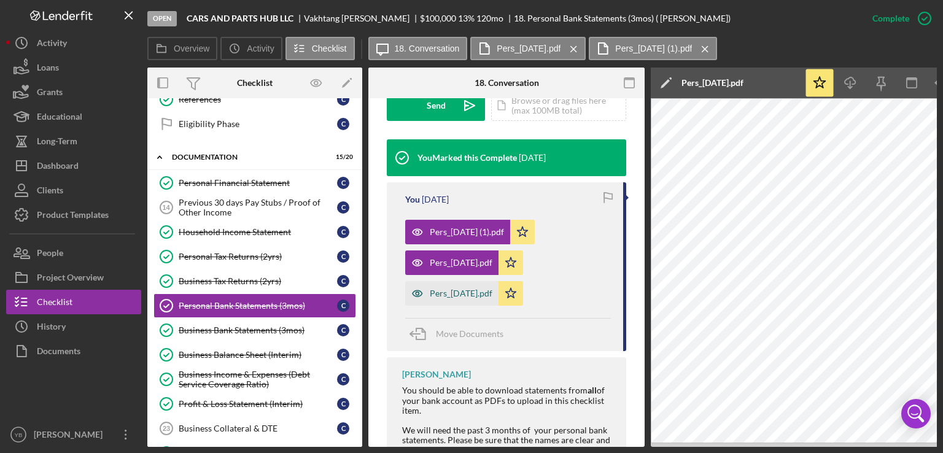
click at [473, 290] on div "Pers_[DATE].pdf" at bounding box center [461, 293] width 63 height 10
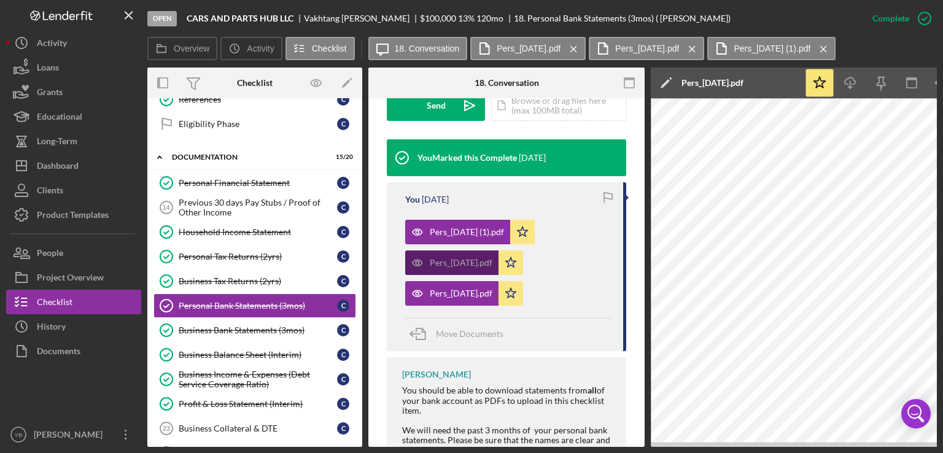
click at [468, 265] on div "Pers_[DATE].pdf" at bounding box center [461, 263] width 63 height 10
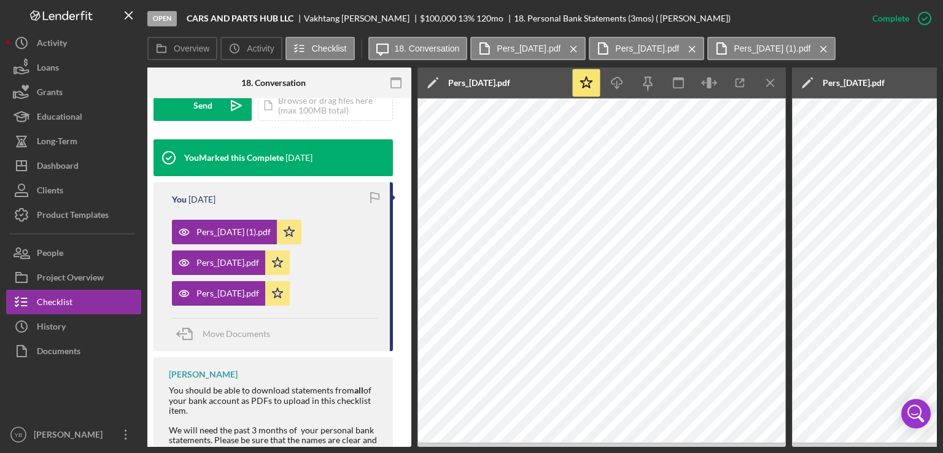
scroll to position [0, 235]
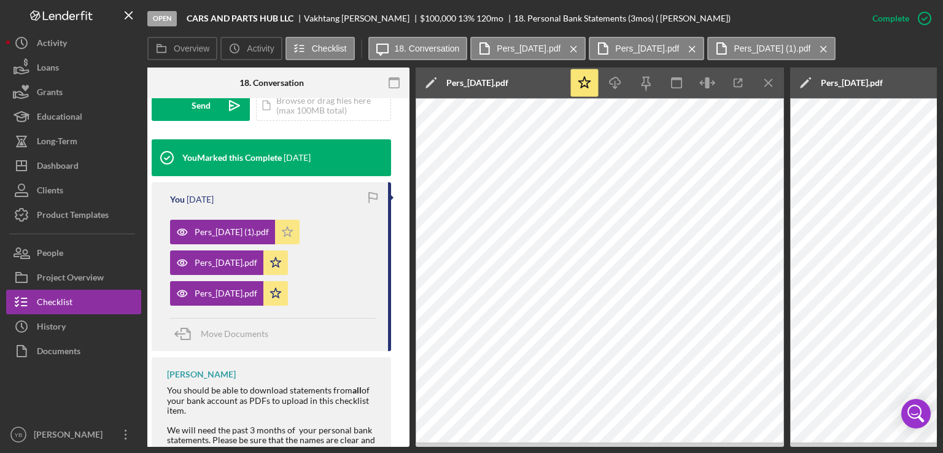
click at [300, 226] on icon "Icon/Star" at bounding box center [287, 232] width 25 height 25
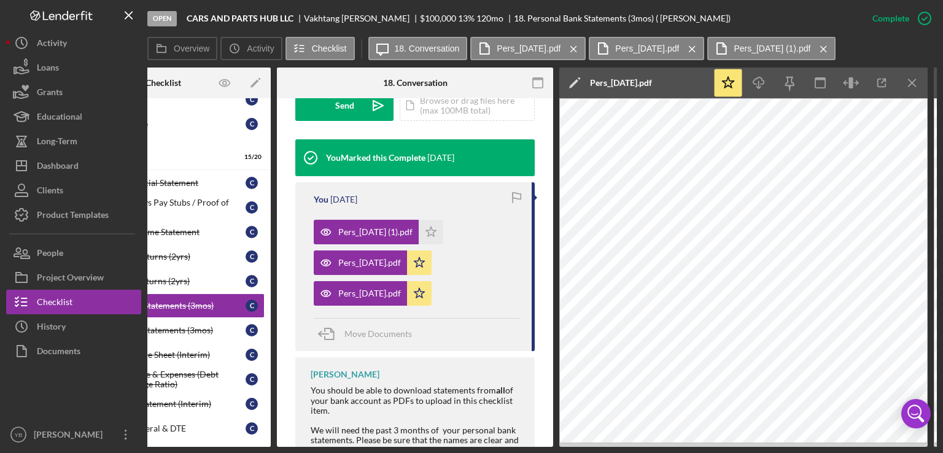
scroll to position [0, 89]
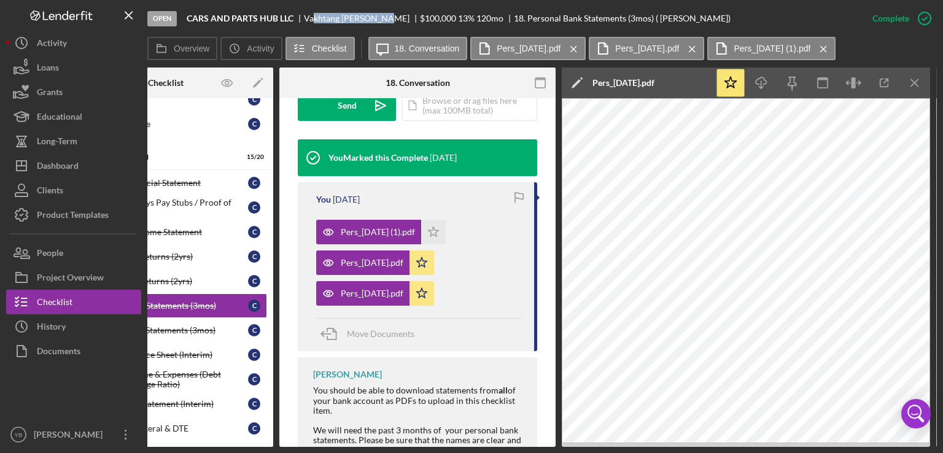
drag, startPoint x: 304, startPoint y: 18, endPoint x: 377, endPoint y: 18, distance: 73.0
click at [377, 18] on div "[PERSON_NAME]" at bounding box center [362, 19] width 116 height 10
copy div "[PERSON_NAME]"
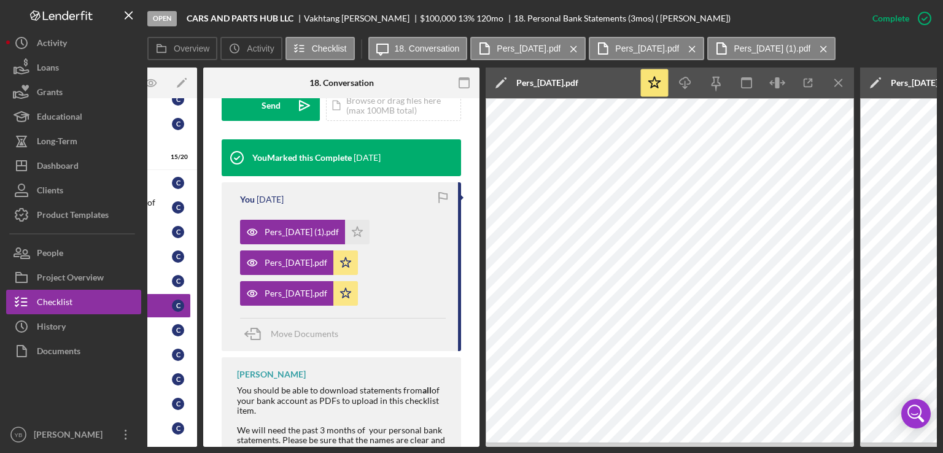
scroll to position [0, 0]
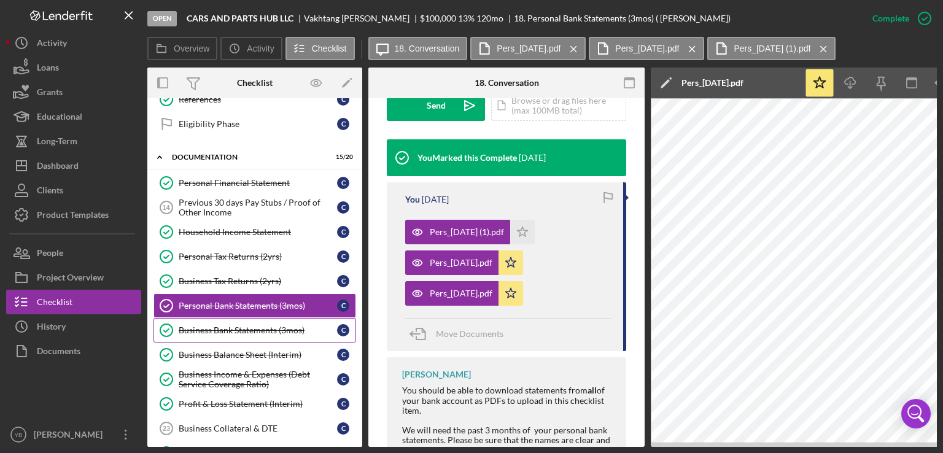
click at [215, 325] on div "Business Bank Statements (3mos)" at bounding box center [258, 330] width 158 height 10
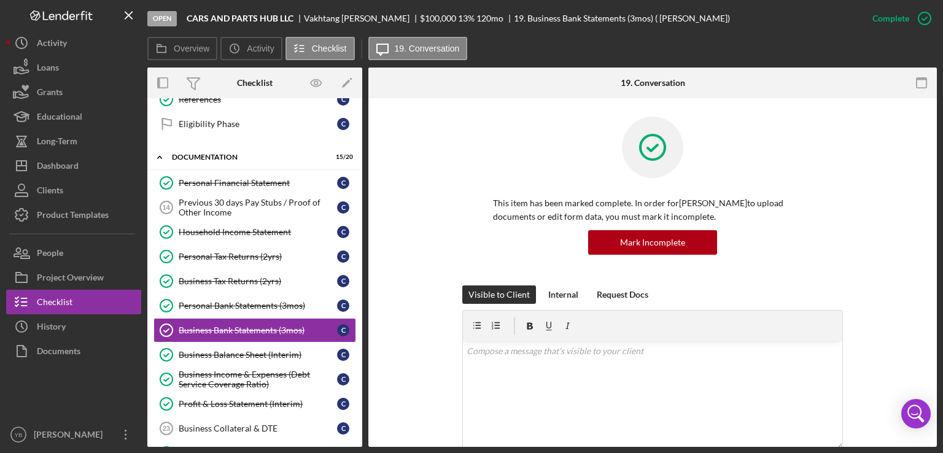
click at [883, 201] on div "This item has been marked complete. In order for [PERSON_NAME] to upload docume…" at bounding box center [653, 201] width 532 height 169
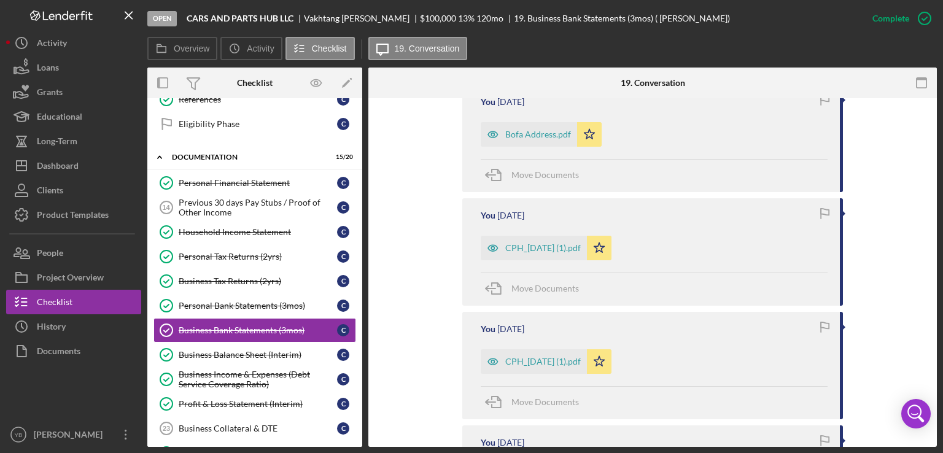
scroll to position [466, 0]
click at [528, 357] on div "CPH_[DATE] (1).pdf" at bounding box center [542, 361] width 75 height 10
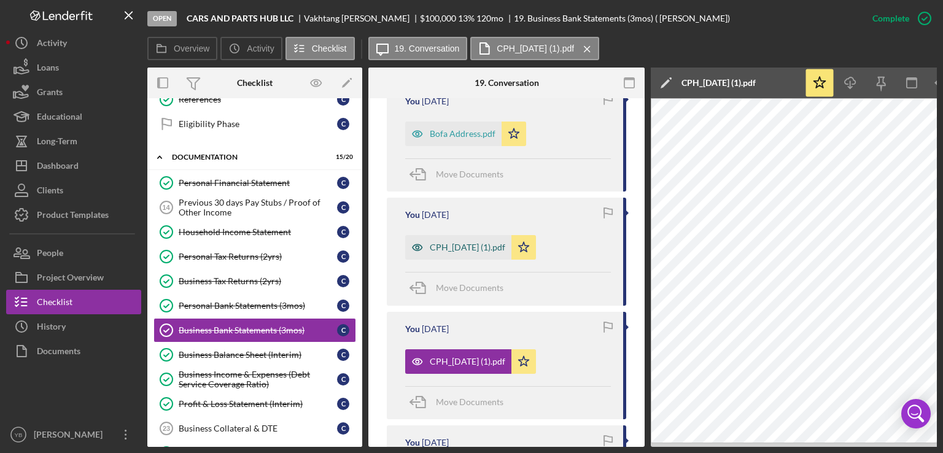
click at [490, 246] on div "CPH_[DATE] (1).pdf" at bounding box center [467, 247] width 75 height 10
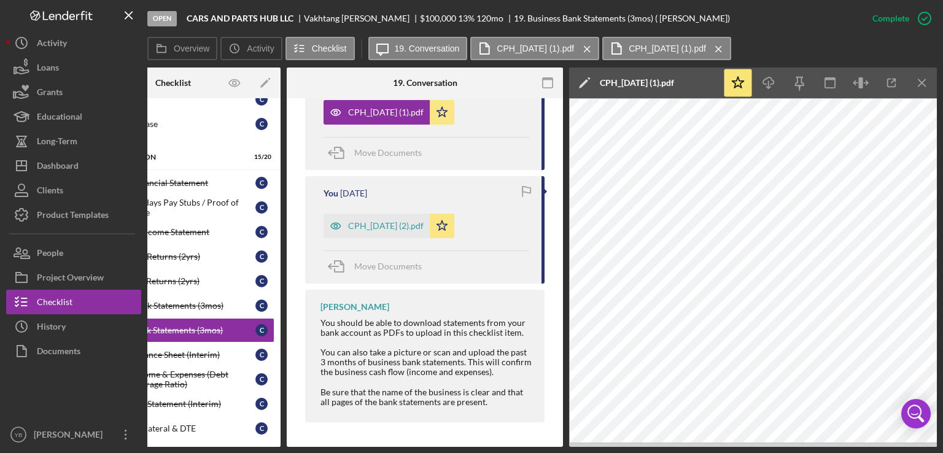
scroll to position [0, 0]
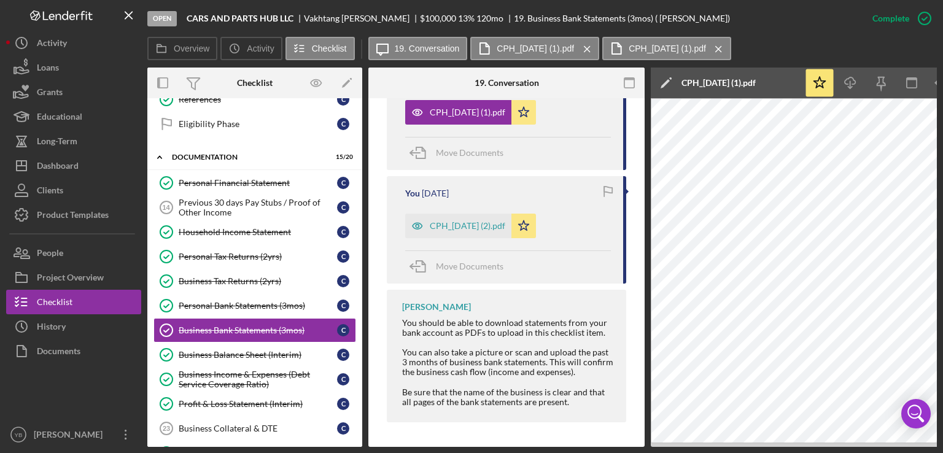
click at [644, 335] on div "Overview Internal Workflow Stage Open Icon/Dropdown Arrow Archive (can unarchiv…" at bounding box center [541, 257] width 789 height 379
click at [644, 337] on div "Overview Internal Workflow Stage Open Icon/Dropdown Arrow Archive (can unarchiv…" at bounding box center [541, 257] width 789 height 379
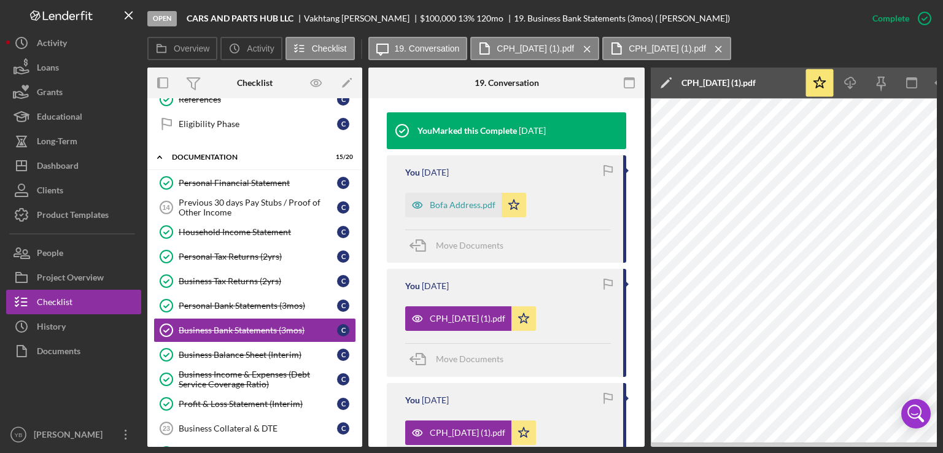
scroll to position [398, 0]
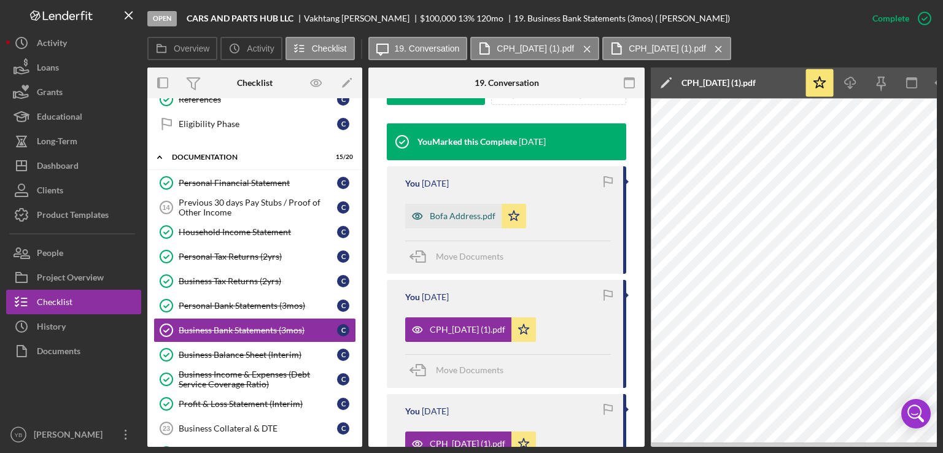
click at [462, 215] on div "Bofa Address.pdf" at bounding box center [463, 216] width 66 height 10
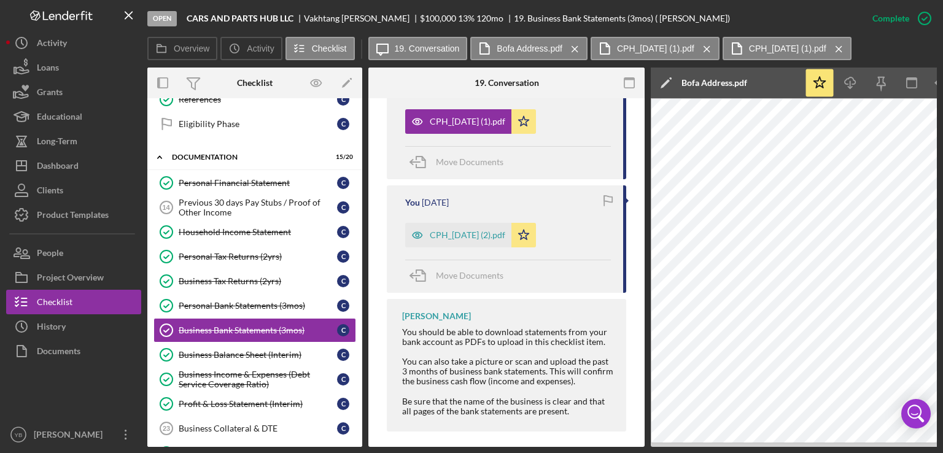
scroll to position [729, 0]
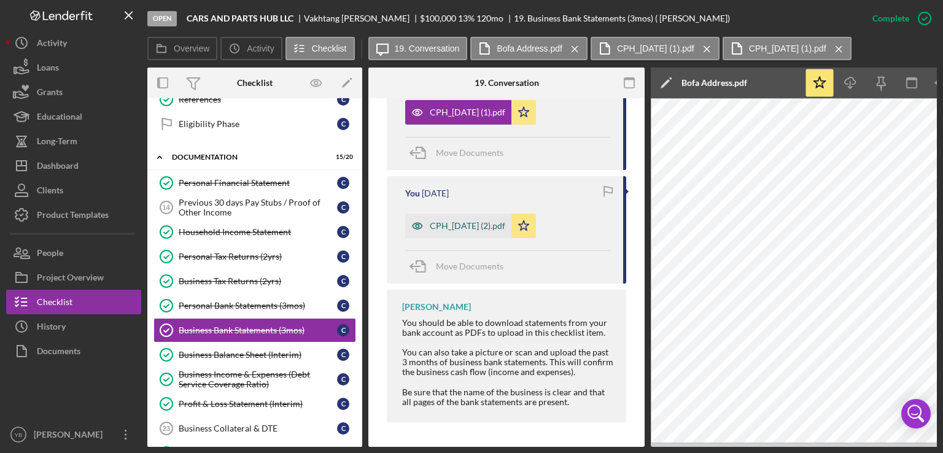
click at [486, 221] on div "CPH_[DATE] (2).pdf" at bounding box center [467, 226] width 75 height 10
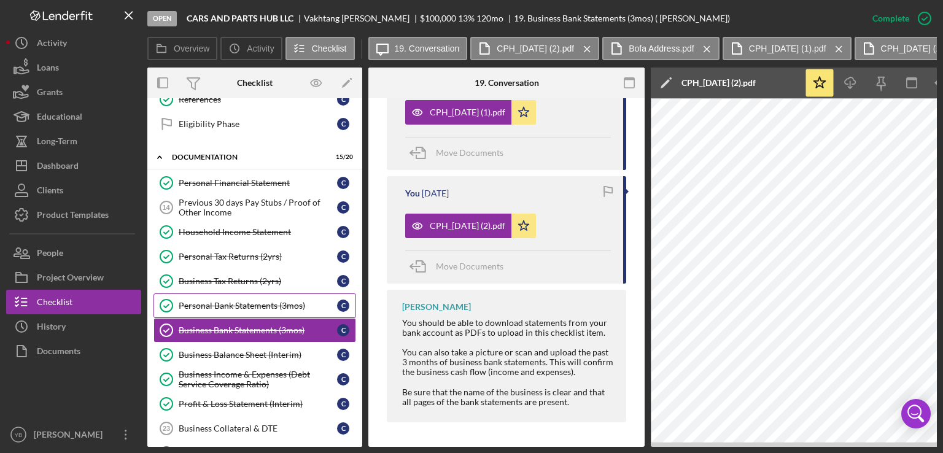
click at [234, 302] on div "Personal Bank Statements (3mos)" at bounding box center [258, 306] width 158 height 10
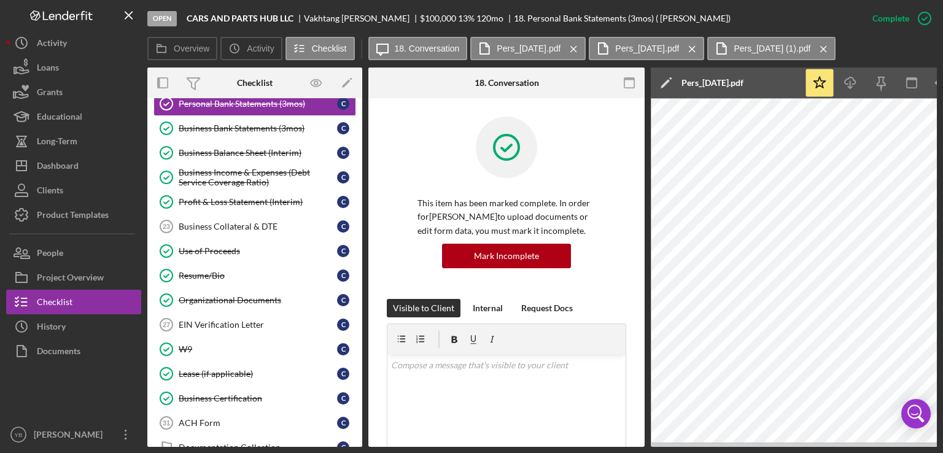
scroll to position [373, 0]
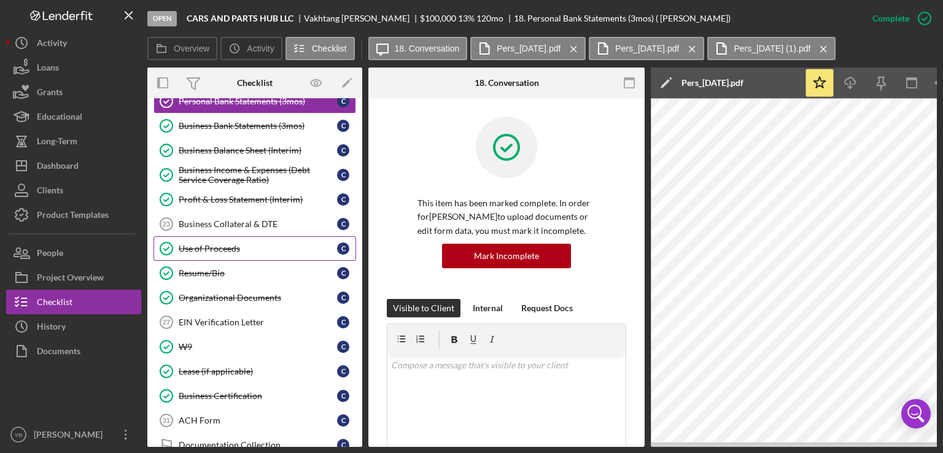
click at [210, 249] on link "Use of Proceeds Use of Proceeds C" at bounding box center [254, 248] width 203 height 25
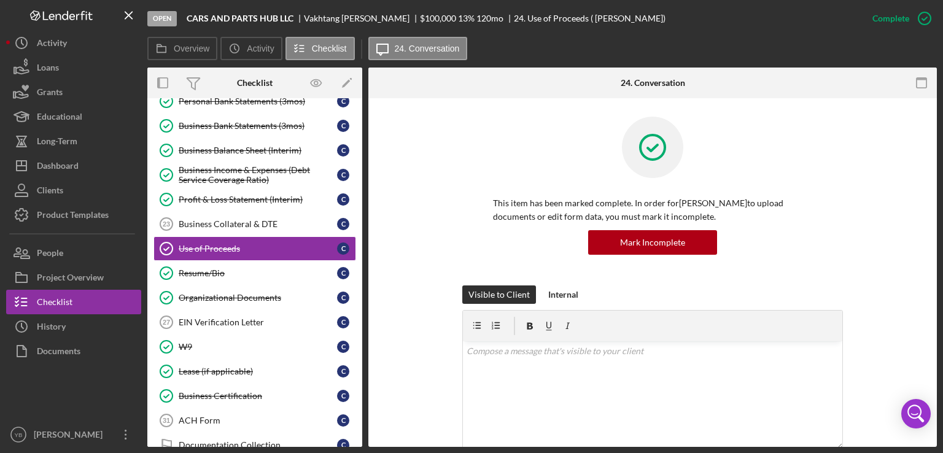
click at [854, 208] on div "This item has been marked complete. In order for [PERSON_NAME] to upload docume…" at bounding box center [653, 201] width 532 height 169
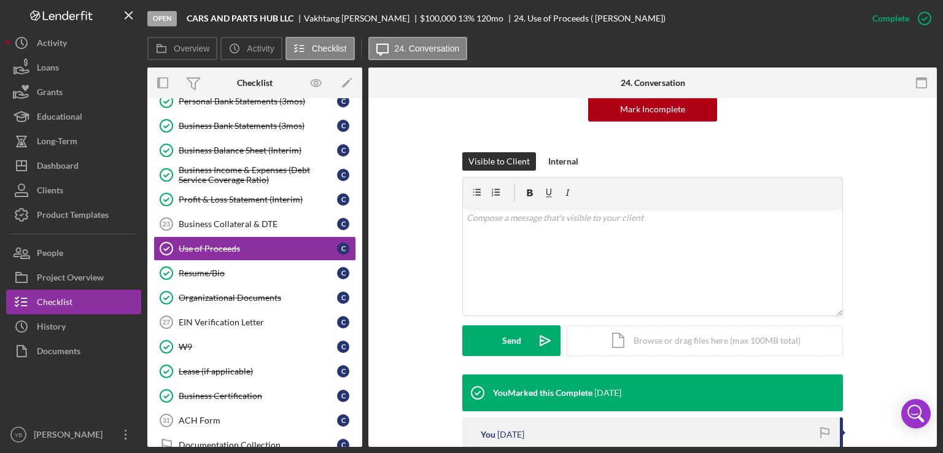
scroll to position [246, 0]
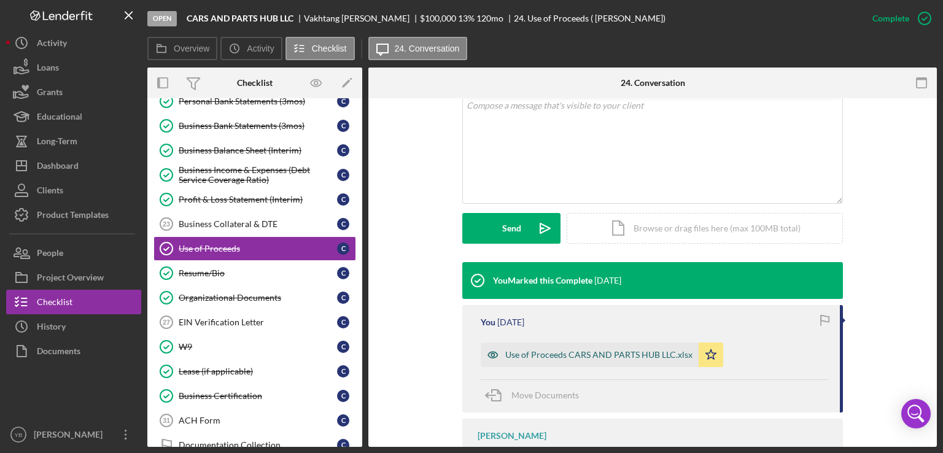
click at [602, 352] on div "Use of Proceeds CARS AND PARTS HUB LLC.xlsx" at bounding box center [598, 355] width 187 height 10
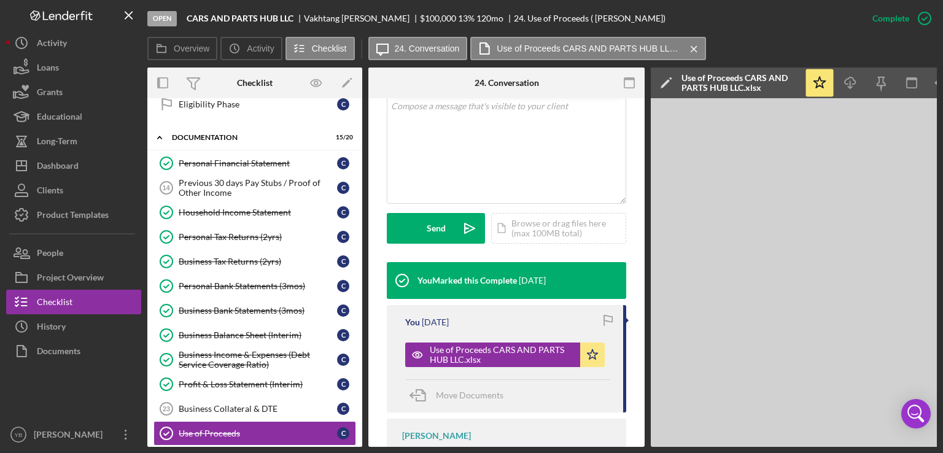
scroll to position [193, 0]
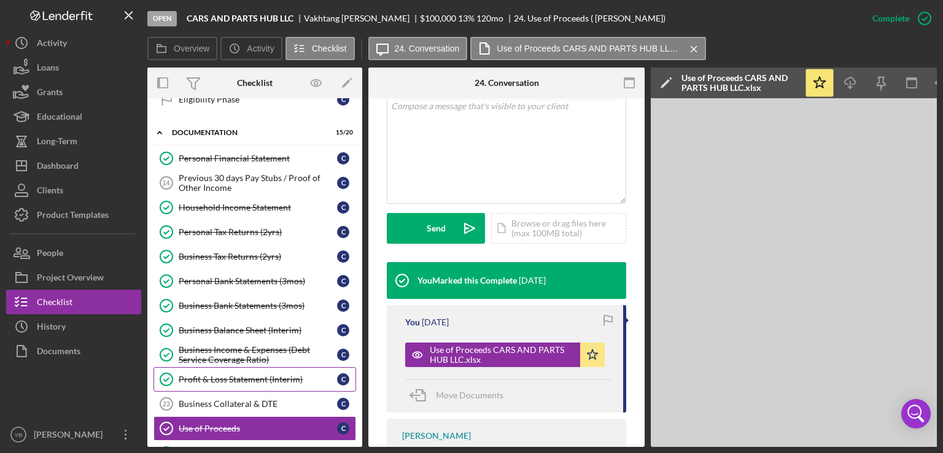
click at [276, 374] on div "Profit & Loss Statement (Interim)" at bounding box center [258, 379] width 158 height 10
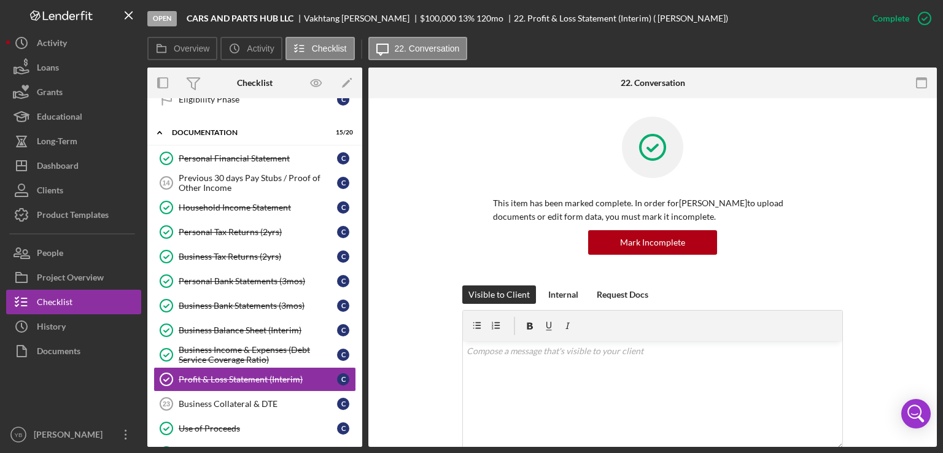
click at [938, 204] on div "Open CARS AND PARTS HUB LLC [PERSON_NAME] $100,000 $100,000 13 % 120 mo 22. Pro…" at bounding box center [471, 226] width 943 height 453
click at [896, 214] on div "This item has been marked complete. In order for [PERSON_NAME] to upload docume…" at bounding box center [653, 201] width 532 height 169
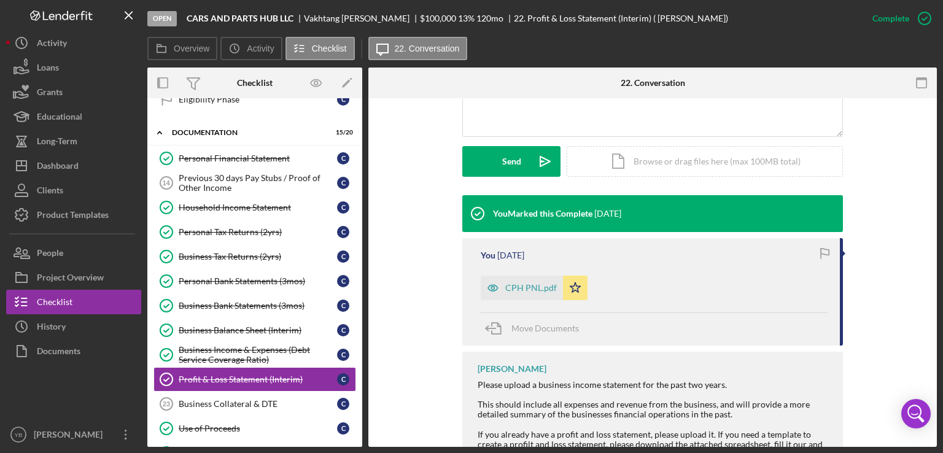
scroll to position [319, 0]
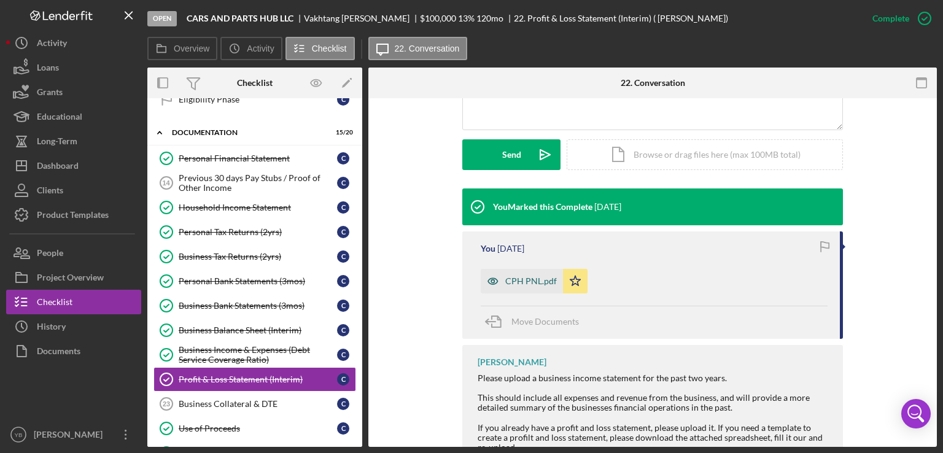
click at [534, 283] on div "CPH PNL.pdf" at bounding box center [531, 281] width 52 height 10
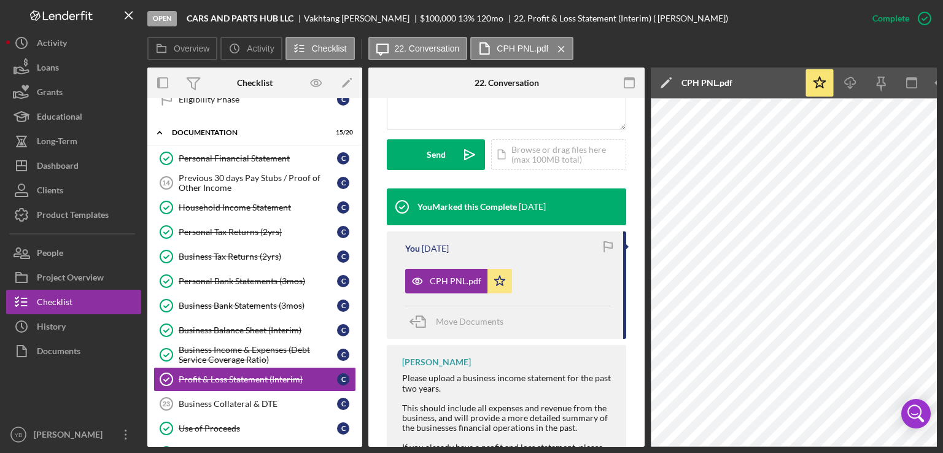
click at [534, 283] on div "CPH PNL.pdf Icon/Star" at bounding box center [508, 278] width 206 height 31
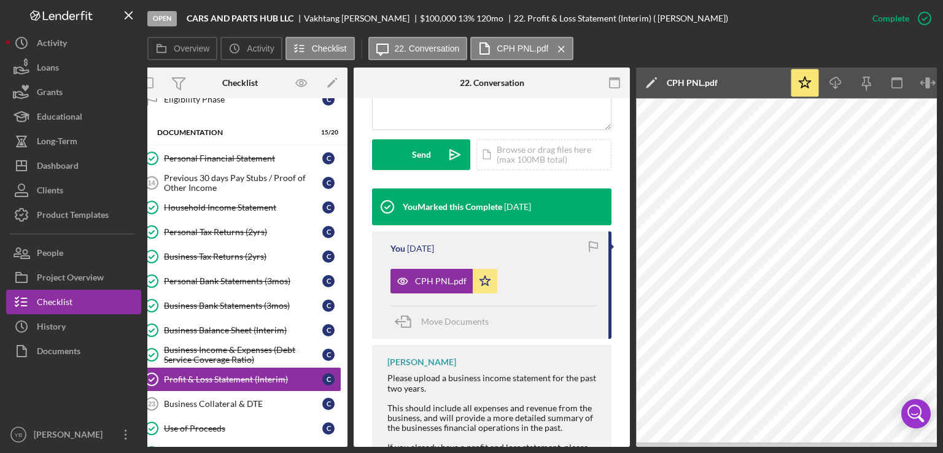
scroll to position [0, 0]
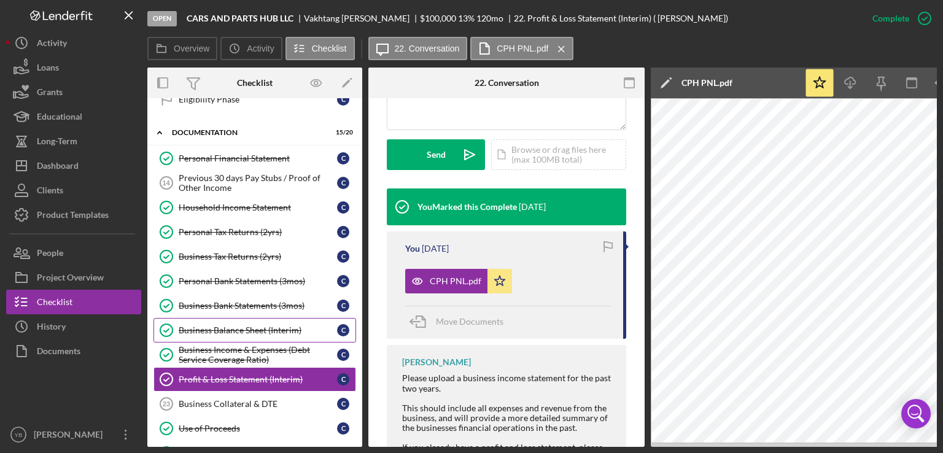
click at [230, 325] on div "Business Balance Sheet (Interim)" at bounding box center [258, 330] width 158 height 10
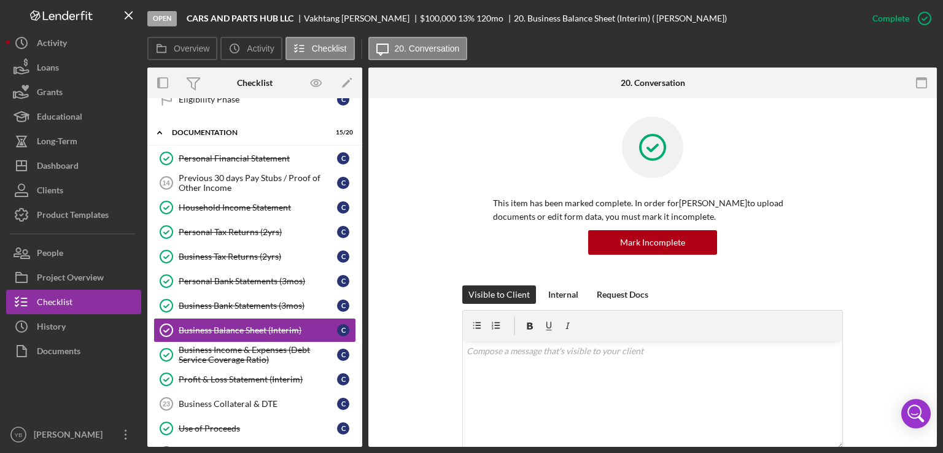
click at [872, 260] on div "This item has been marked complete. In order for [PERSON_NAME] to upload docume…" at bounding box center [653, 201] width 532 height 169
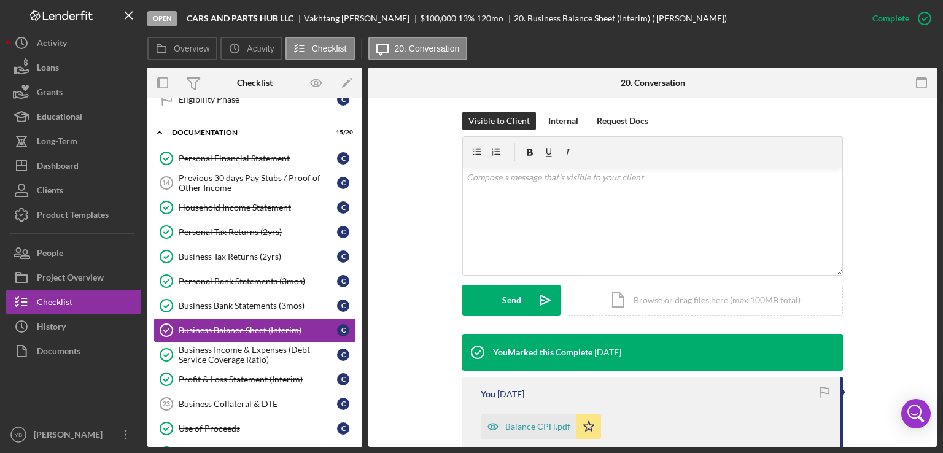
scroll to position [295, 0]
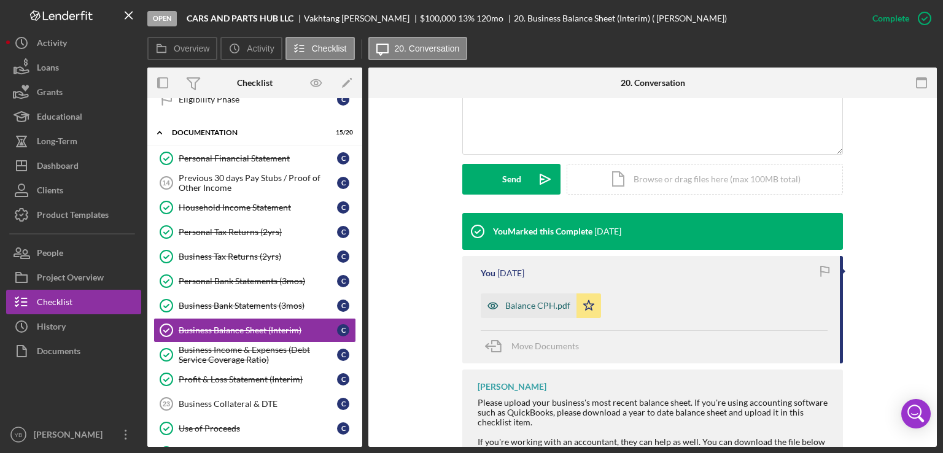
click at [518, 304] on div "Balance CPH.pdf" at bounding box center [537, 306] width 65 height 10
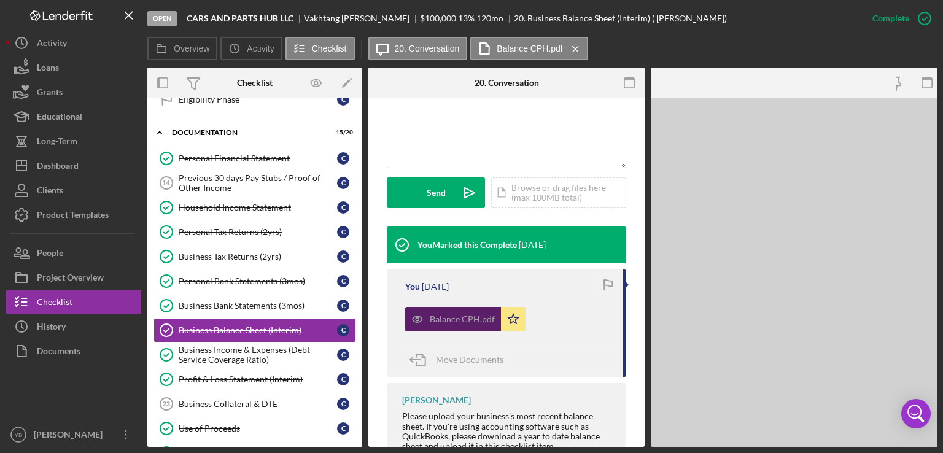
scroll to position [308, 0]
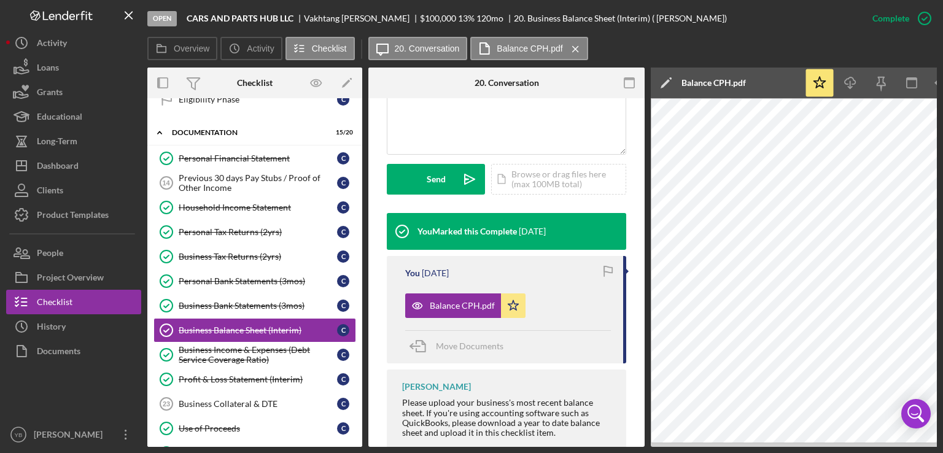
drag, startPoint x: 261, startPoint y: 443, endPoint x: 223, endPoint y: 447, distance: 38.3
click at [223, 447] on div "Open CARS AND PARTS HUB LLC [PERSON_NAME] $100,000 $100,000 13 % 120 mo 20. Bus…" at bounding box center [471, 226] width 943 height 453
drag, startPoint x: 223, startPoint y: 447, endPoint x: 312, endPoint y: 445, distance: 89.0
click at [312, 445] on div "Open CARS AND PARTS HUB LLC [PERSON_NAME] $100,000 $100,000 13 % 120 mo 20. Bus…" at bounding box center [471, 226] width 943 height 453
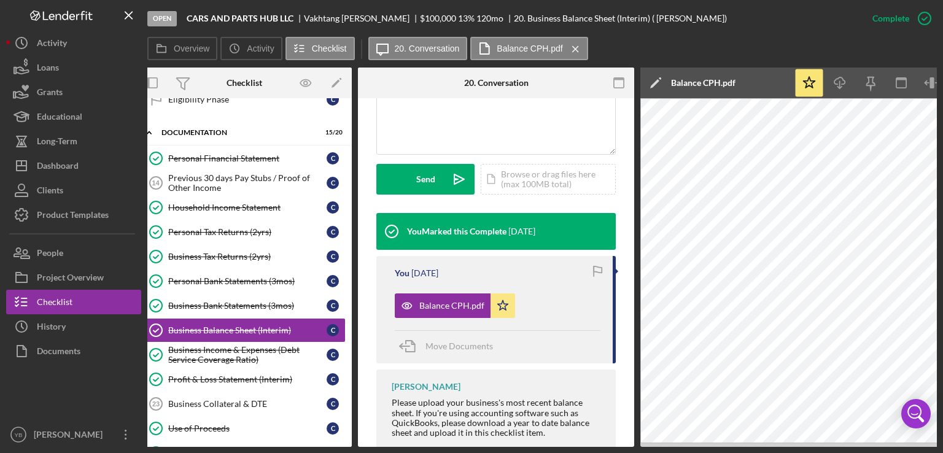
drag, startPoint x: 353, startPoint y: 305, endPoint x: 350, endPoint y: 315, distance: 10.1
click at [350, 315] on div "Overview Internal Workflow Stage Open Icon/Dropdown Arrow Archive (can unarchiv…" at bounding box center [541, 257] width 789 height 379
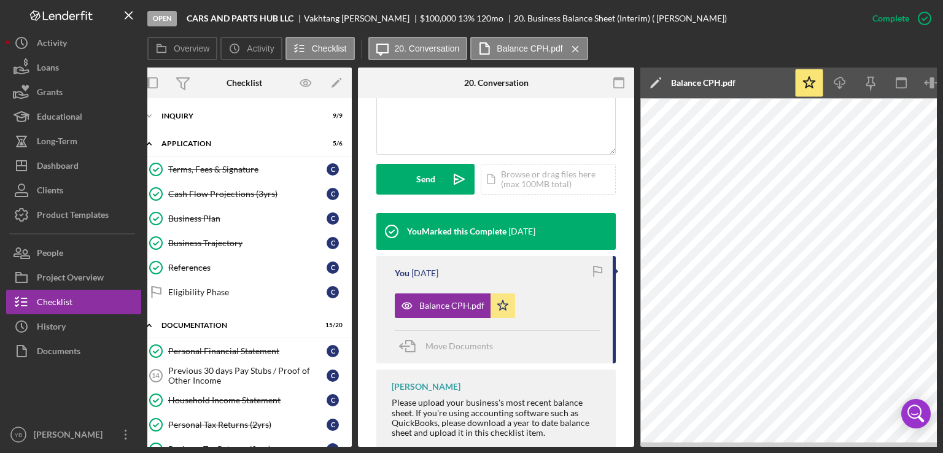
scroll to position [0, 0]
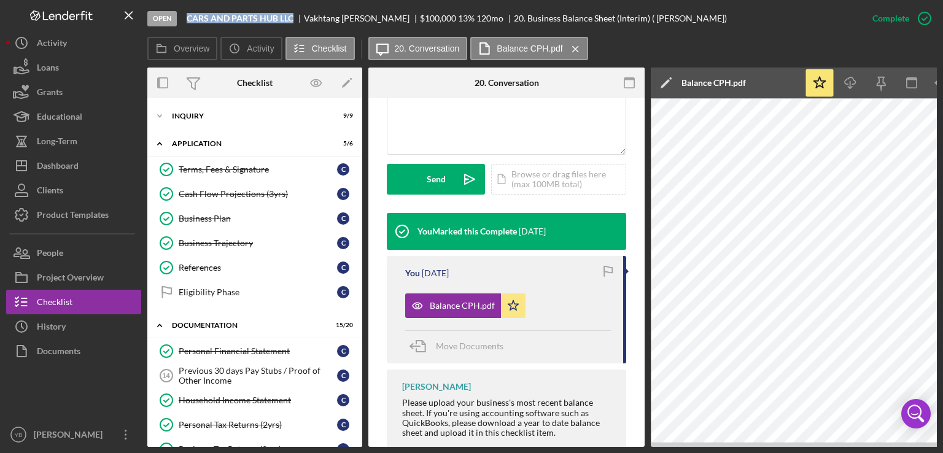
drag, startPoint x: 188, startPoint y: 16, endPoint x: 295, endPoint y: 13, distance: 106.8
click at [295, 14] on div "CARS AND PARTS HUB LLC" at bounding box center [245, 19] width 117 height 10
copy b "CARS AND PARTS HUB LLC"
drag, startPoint x: 363, startPoint y: 107, endPoint x: 359, endPoint y: 237, distance: 129.6
click at [359, 237] on div "Overview Internal Workflow Stage Open Icon/Dropdown Arrow Archive (can unarchiv…" at bounding box center [541, 257] width 789 height 379
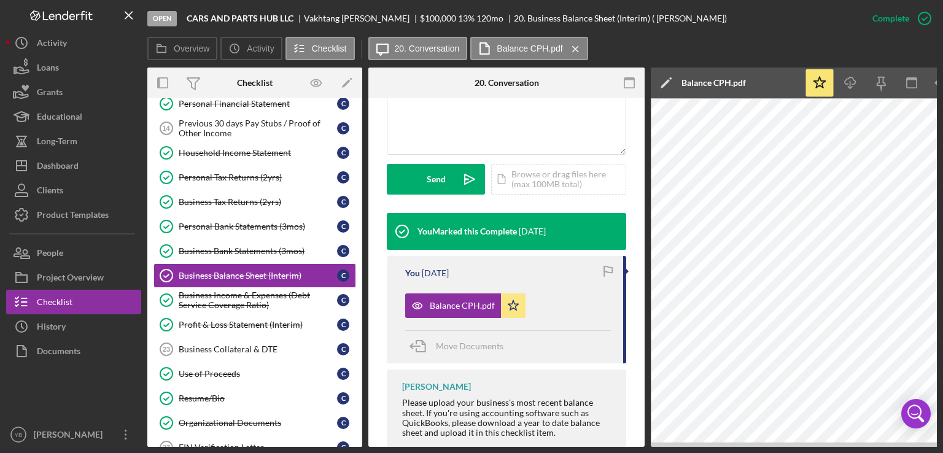
scroll to position [233, 0]
